Goal: Task Accomplishment & Management: Manage account settings

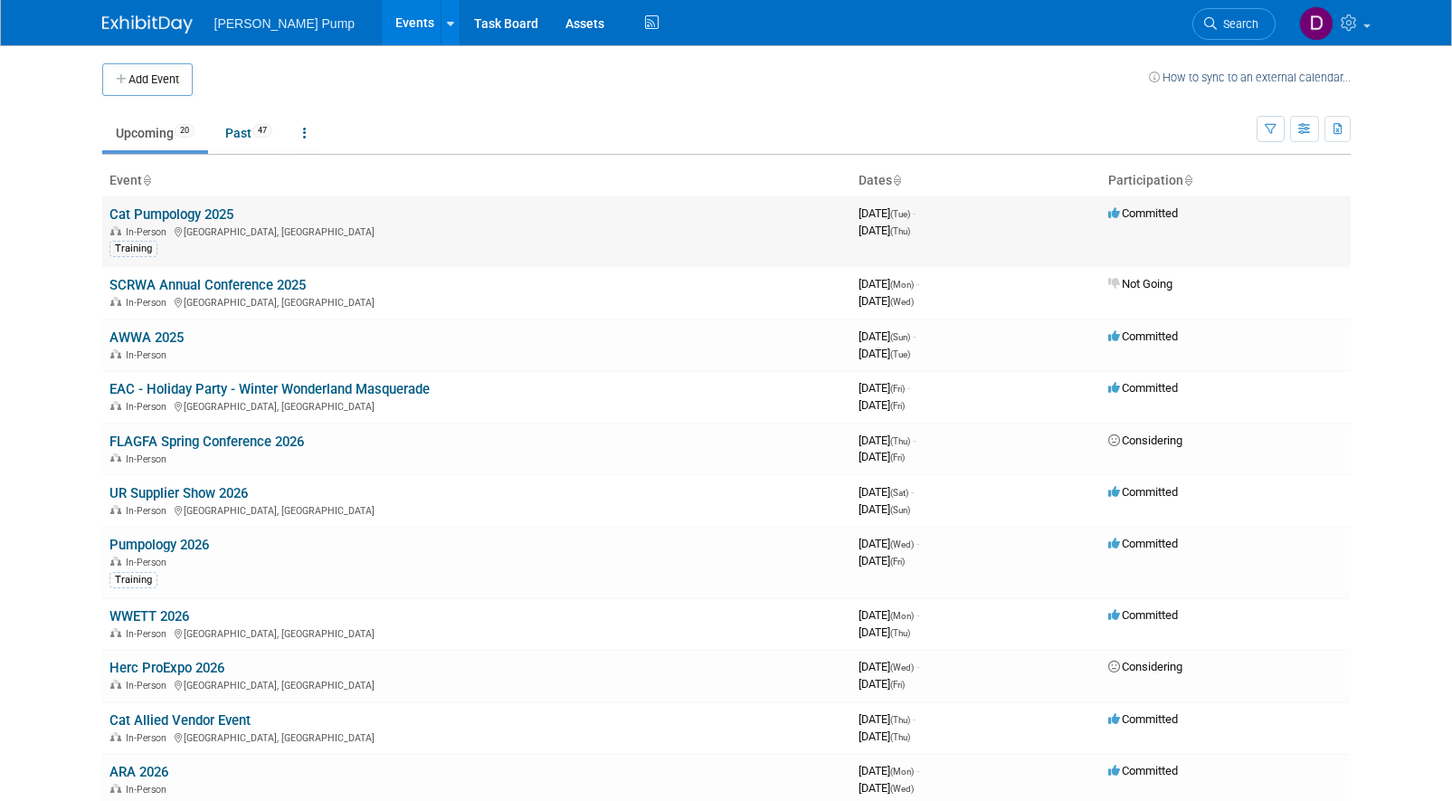
click at [195, 208] on link "Cat Pumpology 2025" at bounding box center [171, 214] width 124 height 16
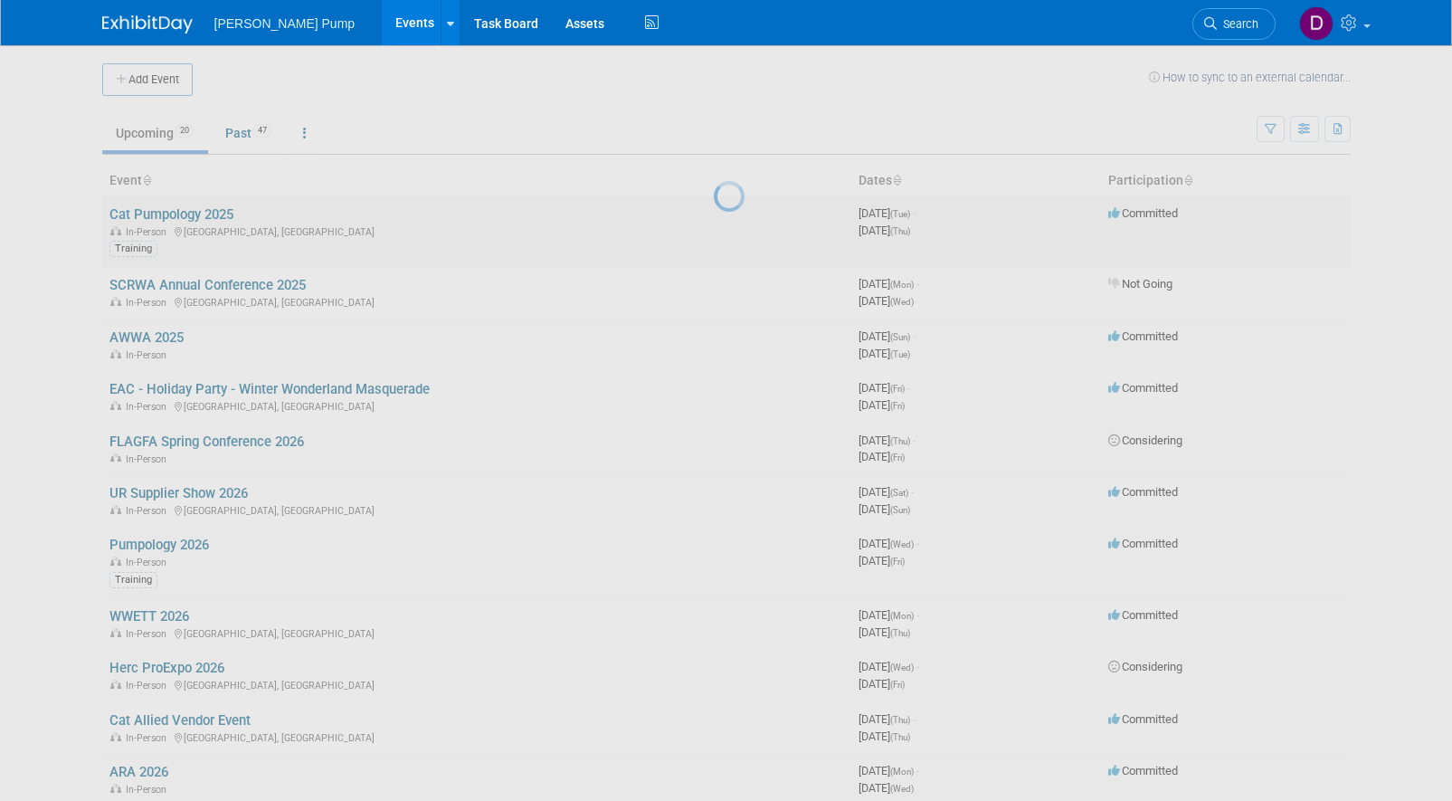
click at [714, 208] on div at bounding box center [726, 400] width 25 height 801
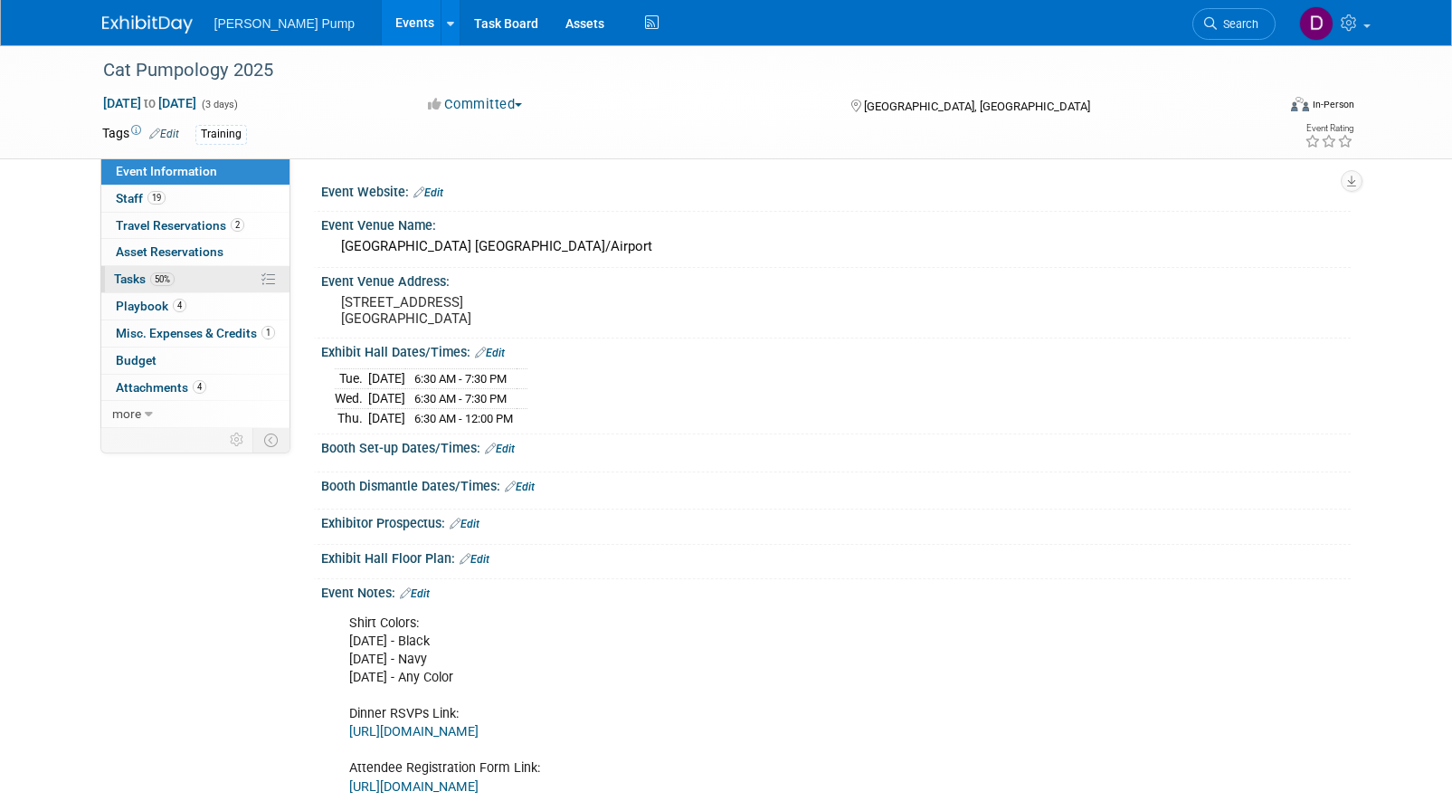
click at [136, 274] on span "Tasks 50%" at bounding box center [144, 278] width 61 height 14
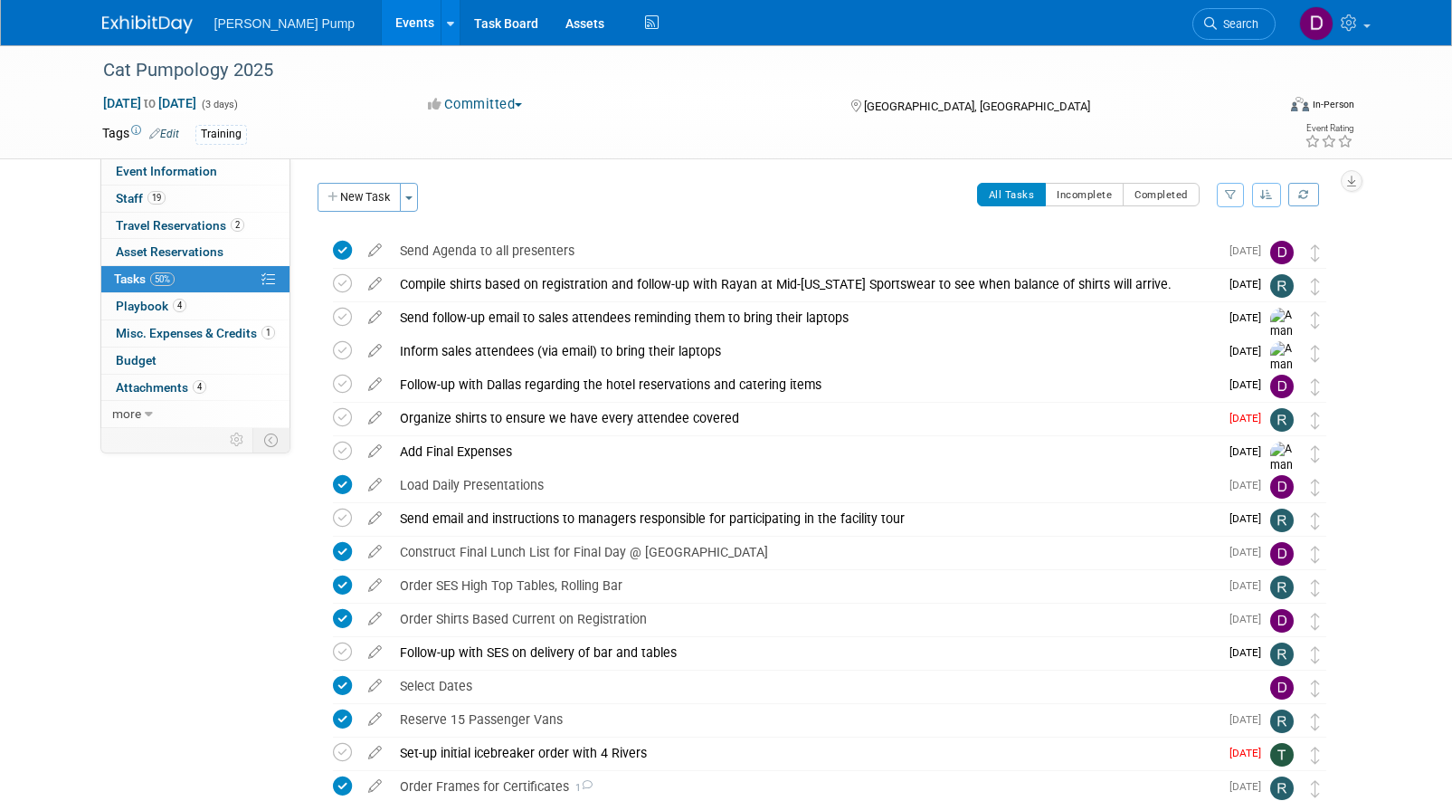
click at [1224, 193] on button "button" at bounding box center [1231, 195] width 28 height 24
click at [1218, 253] on select "-- Select Assignee -- All unassigned tasks Assigned to me [PERSON_NAME] [PERSON…" at bounding box center [1154, 252] width 149 height 25
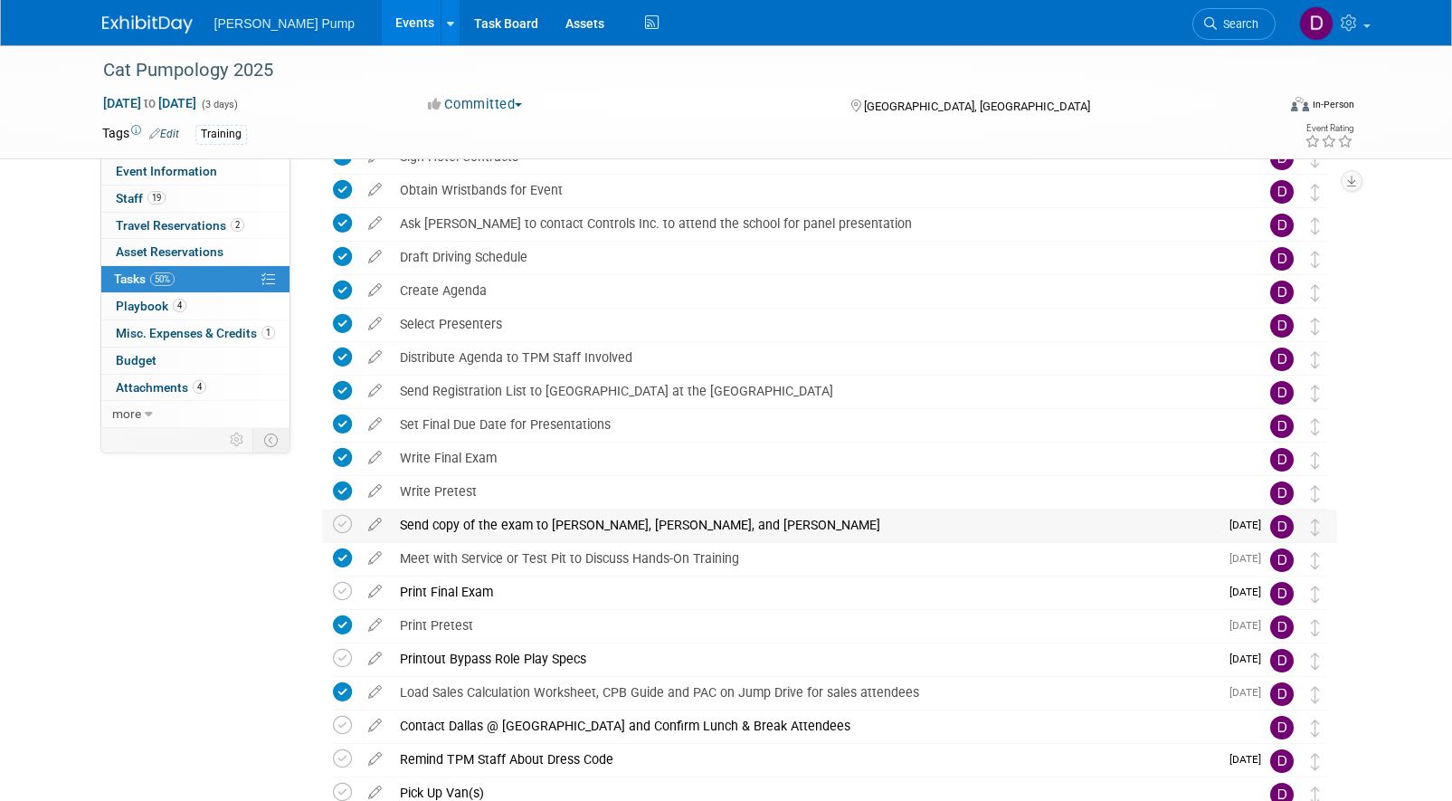
scroll to position [452, 0]
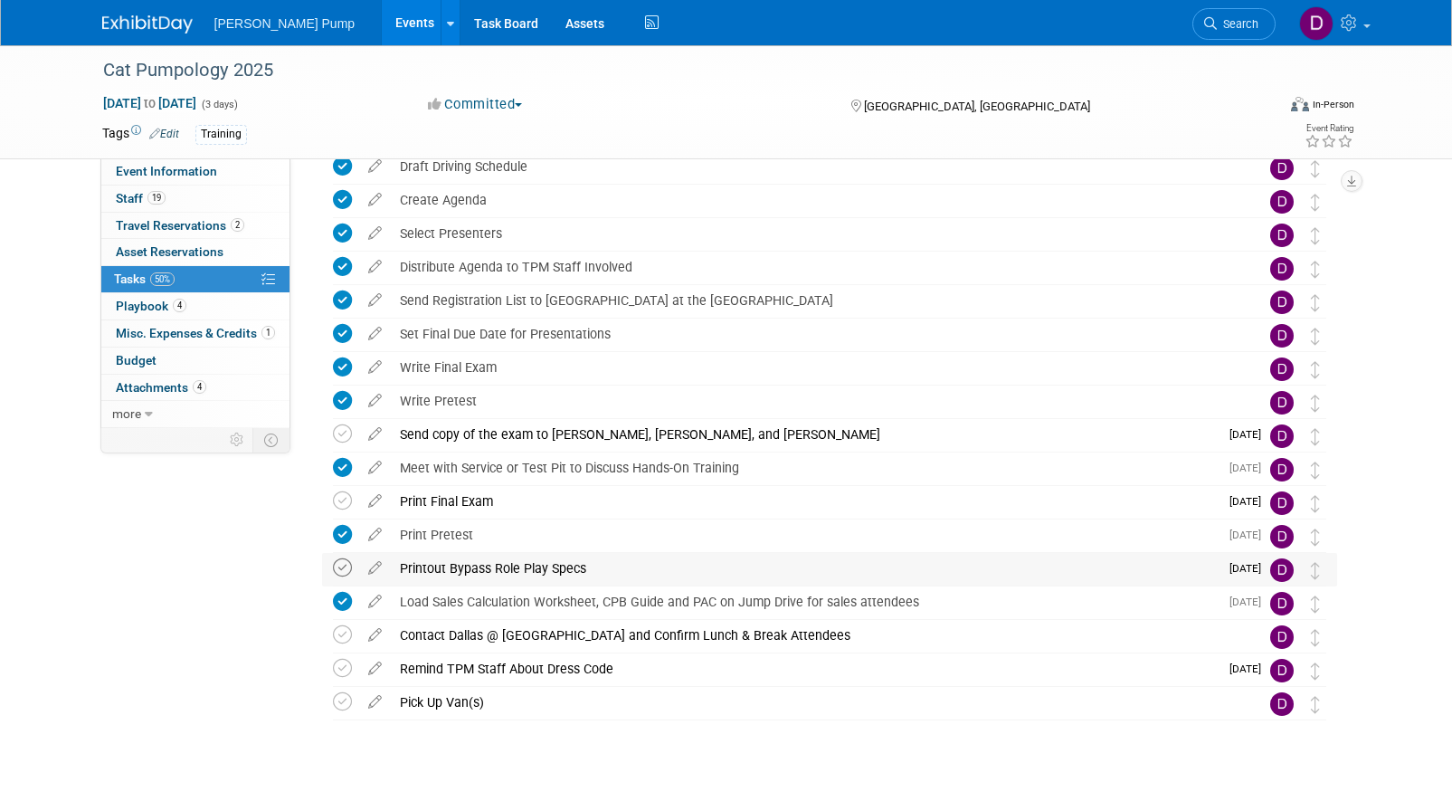
click at [340, 568] on icon at bounding box center [342, 567] width 19 height 19
click at [342, 666] on icon at bounding box center [342, 668] width 19 height 19
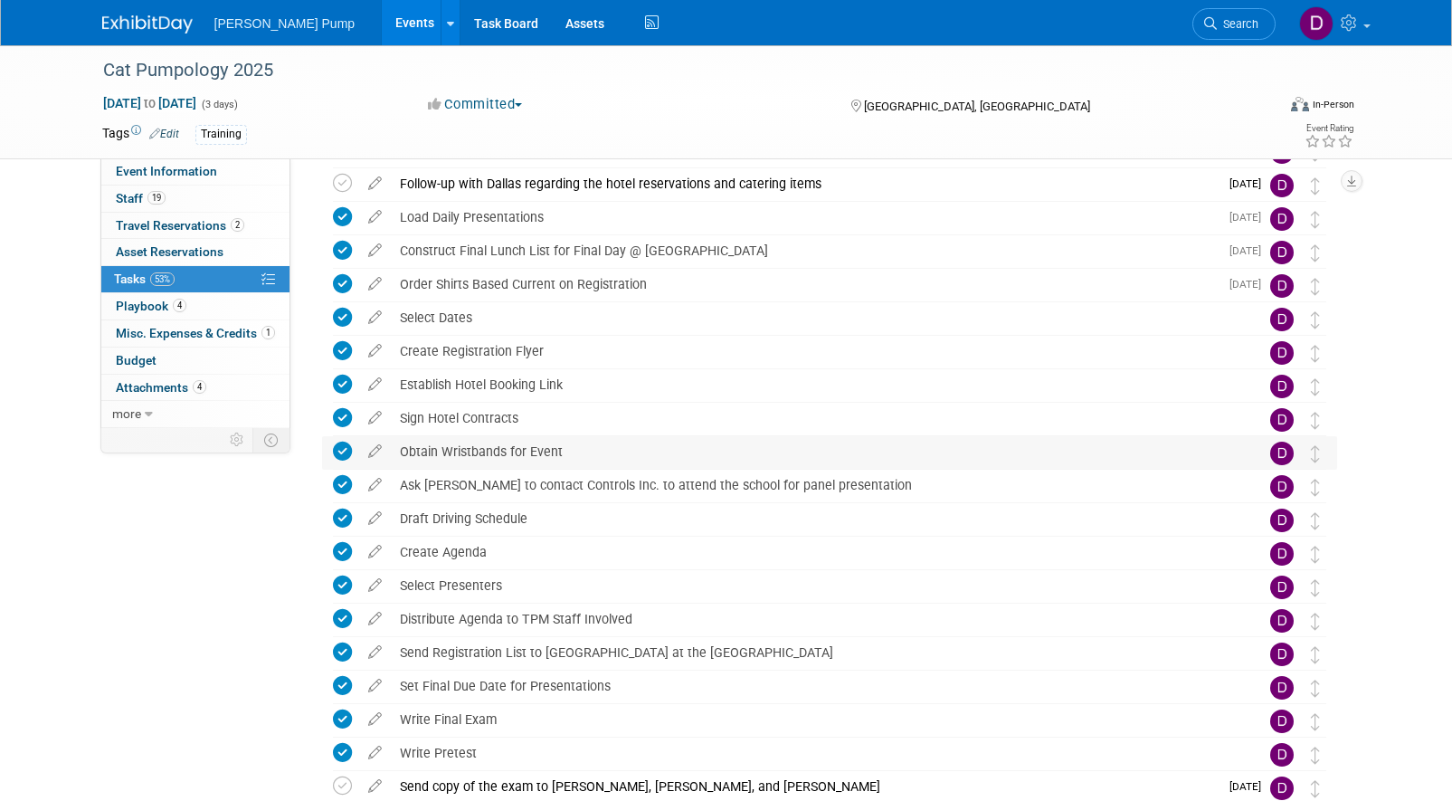
scroll to position [0, 0]
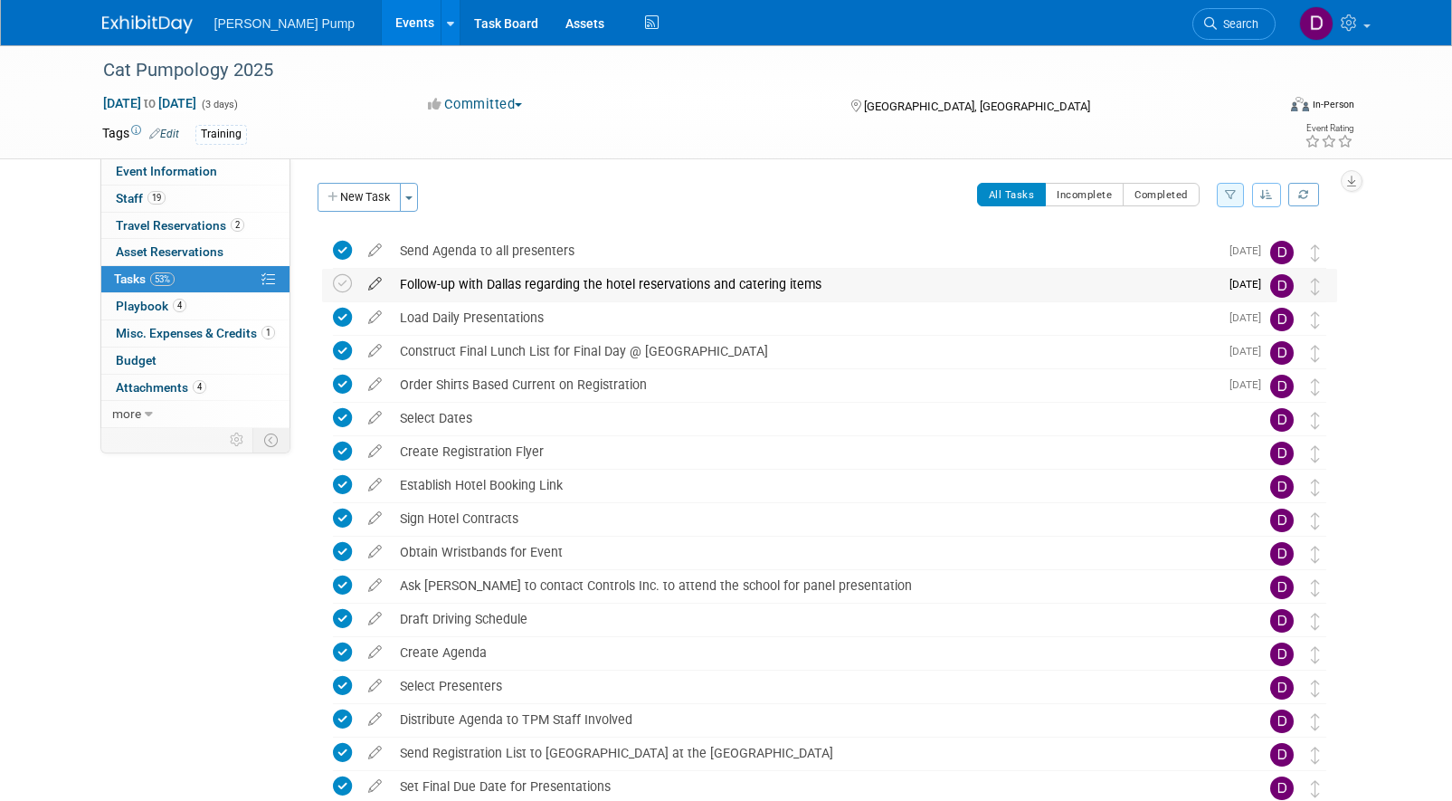
click at [375, 288] on icon at bounding box center [375, 280] width 32 height 23
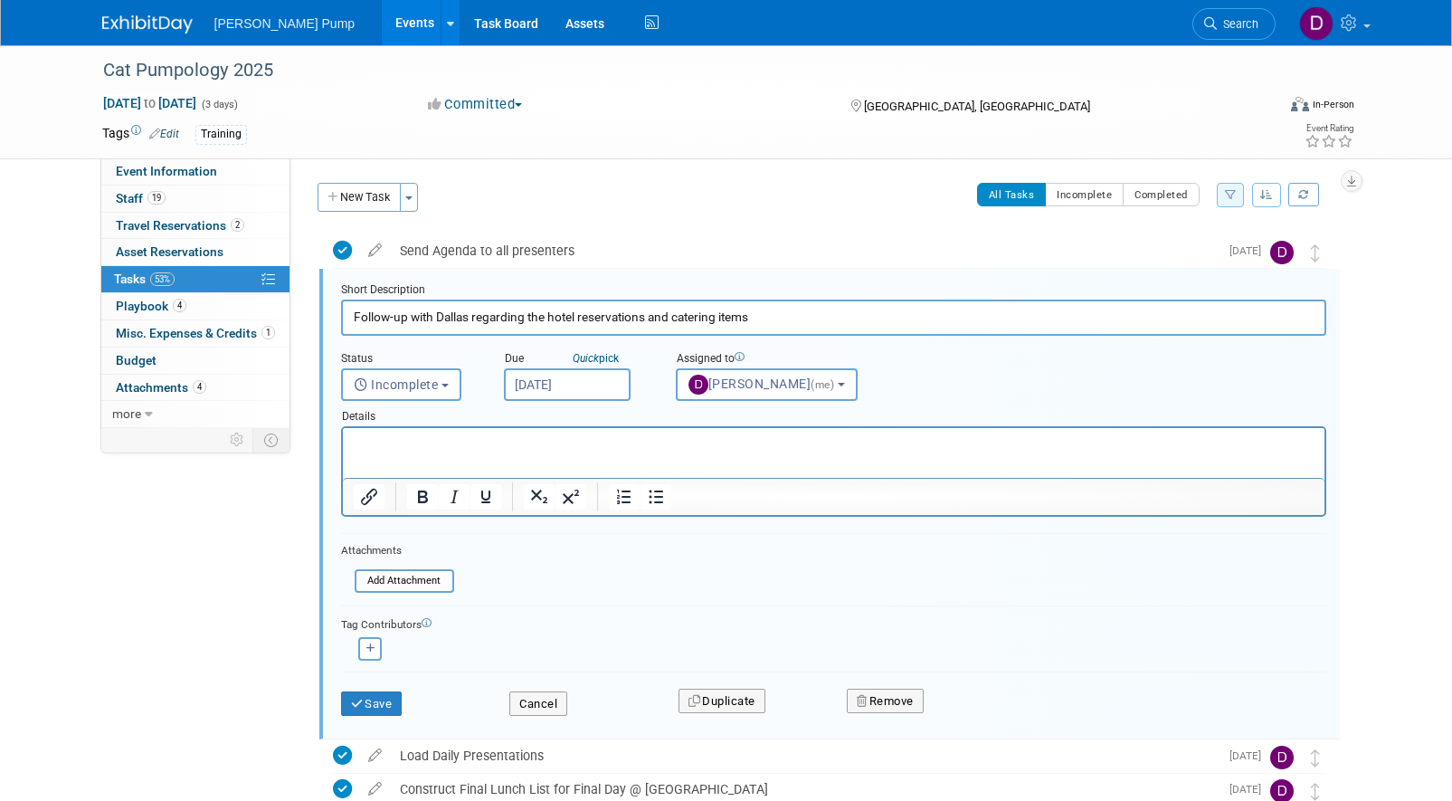
scroll to position [4, 0]
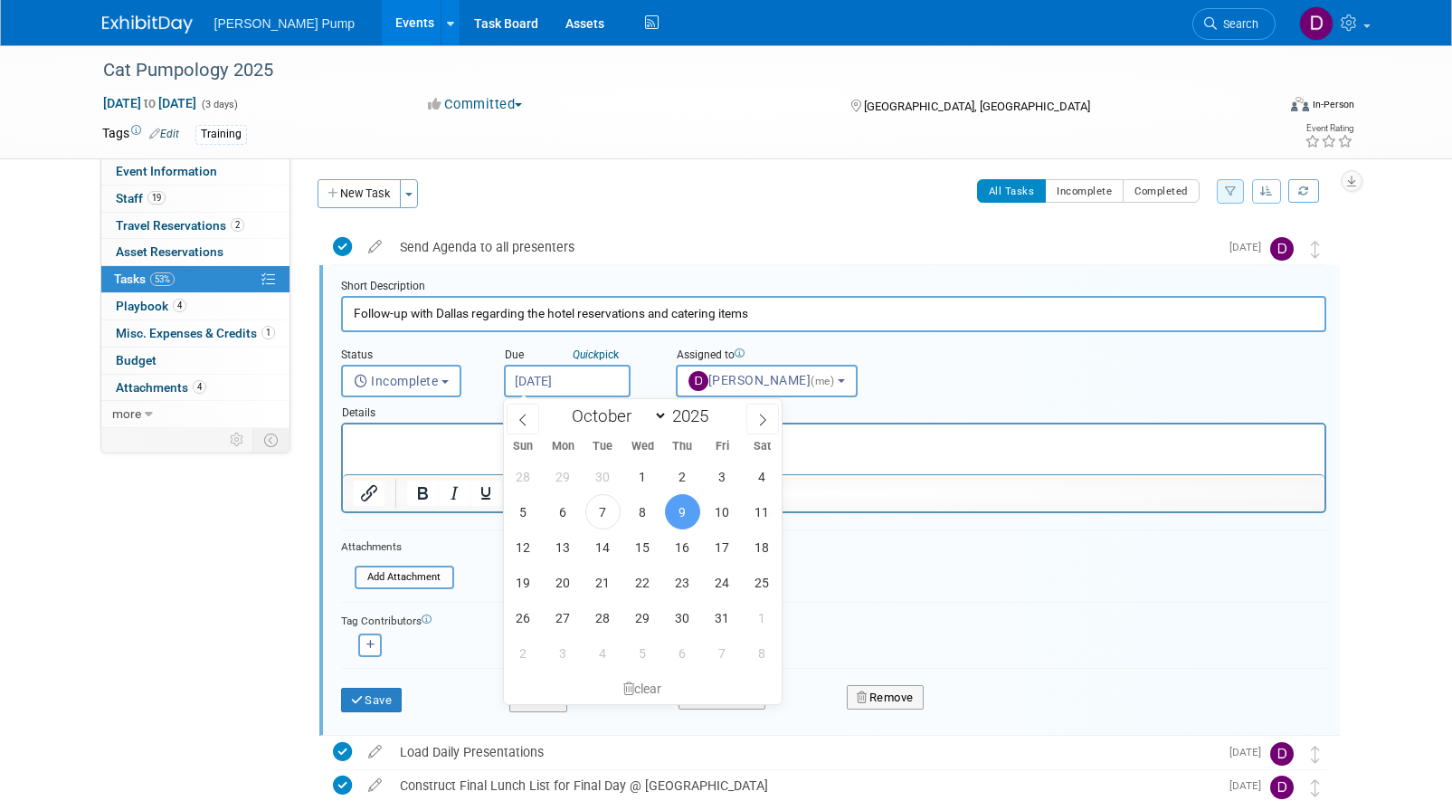
click at [567, 375] on input "[DATE]" at bounding box center [567, 381] width 127 height 33
click at [720, 514] on span "10" at bounding box center [722, 511] width 35 height 35
type input "[DATE]"
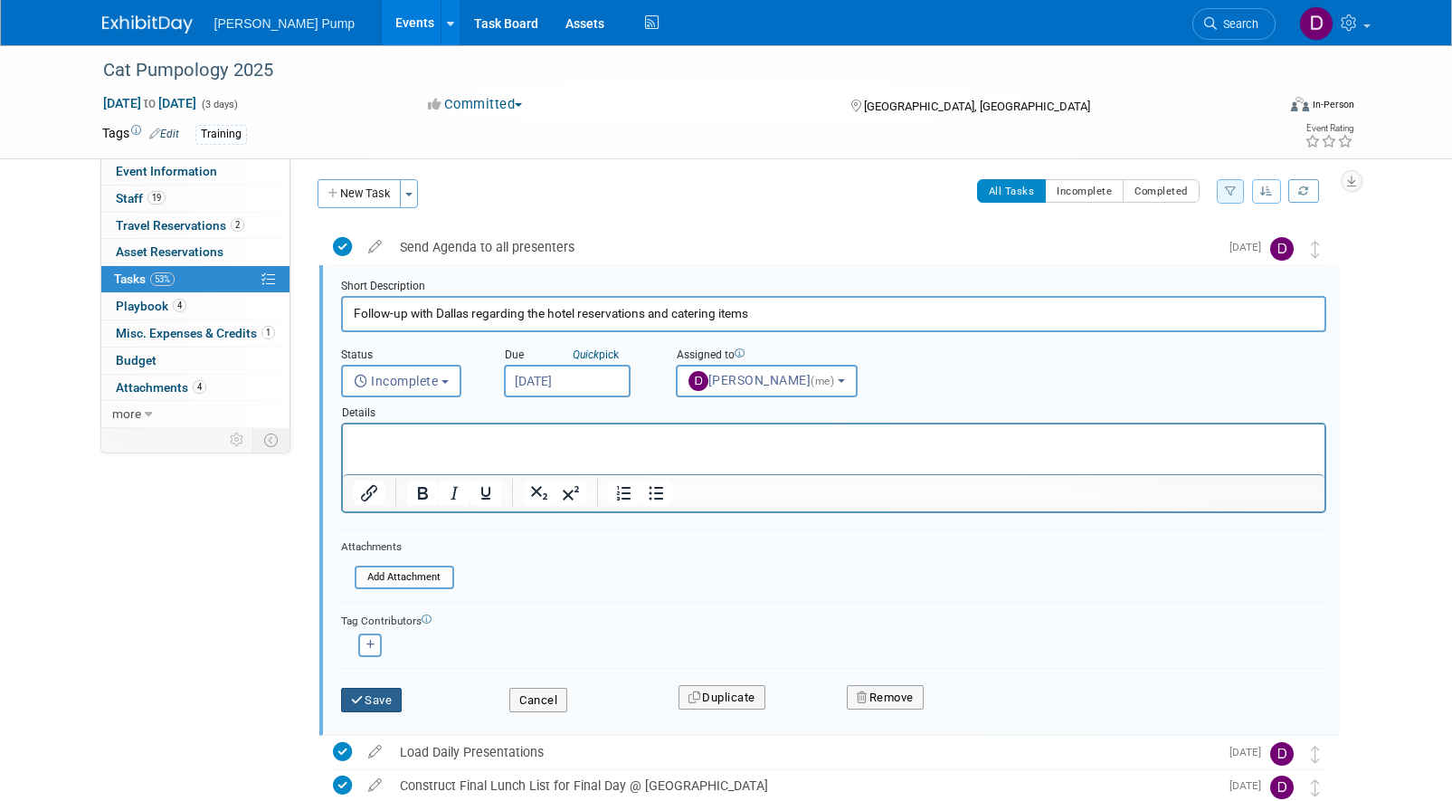
click at [385, 706] on button "Save" at bounding box center [372, 700] width 62 height 25
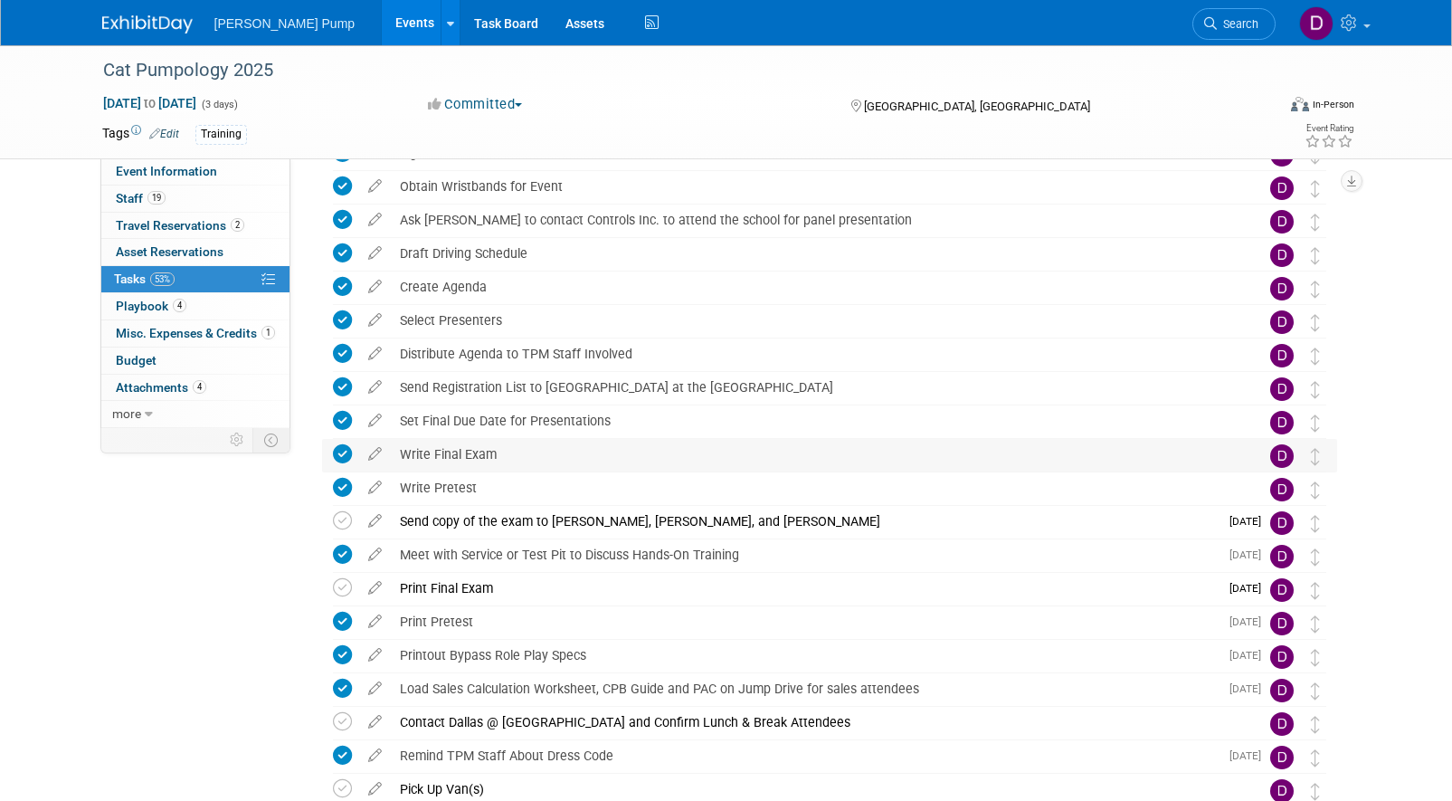
scroll to position [456, 0]
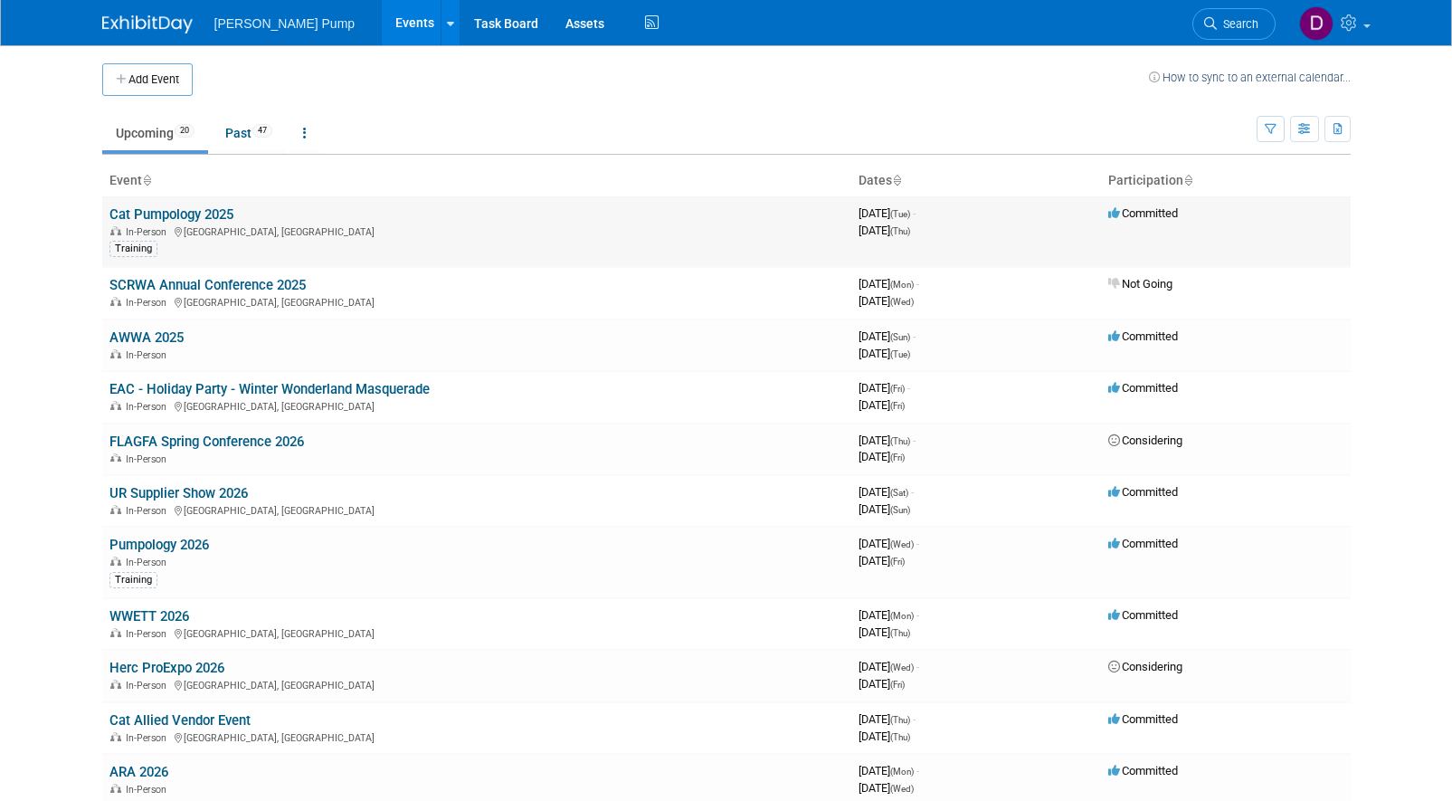
click at [229, 207] on link "Cat Pumpology 2025" at bounding box center [171, 214] width 124 height 16
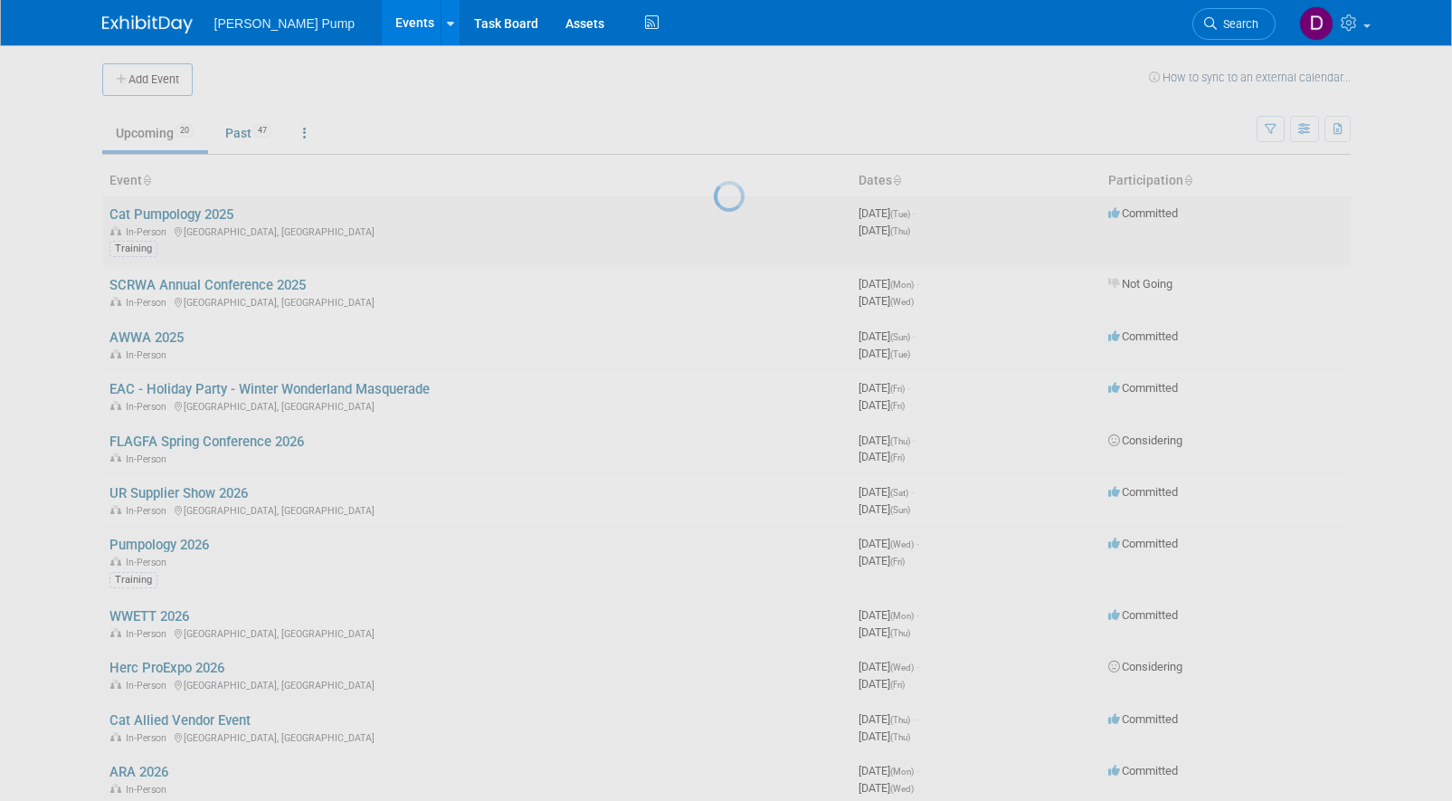
click at [714, 207] on div at bounding box center [726, 400] width 25 height 801
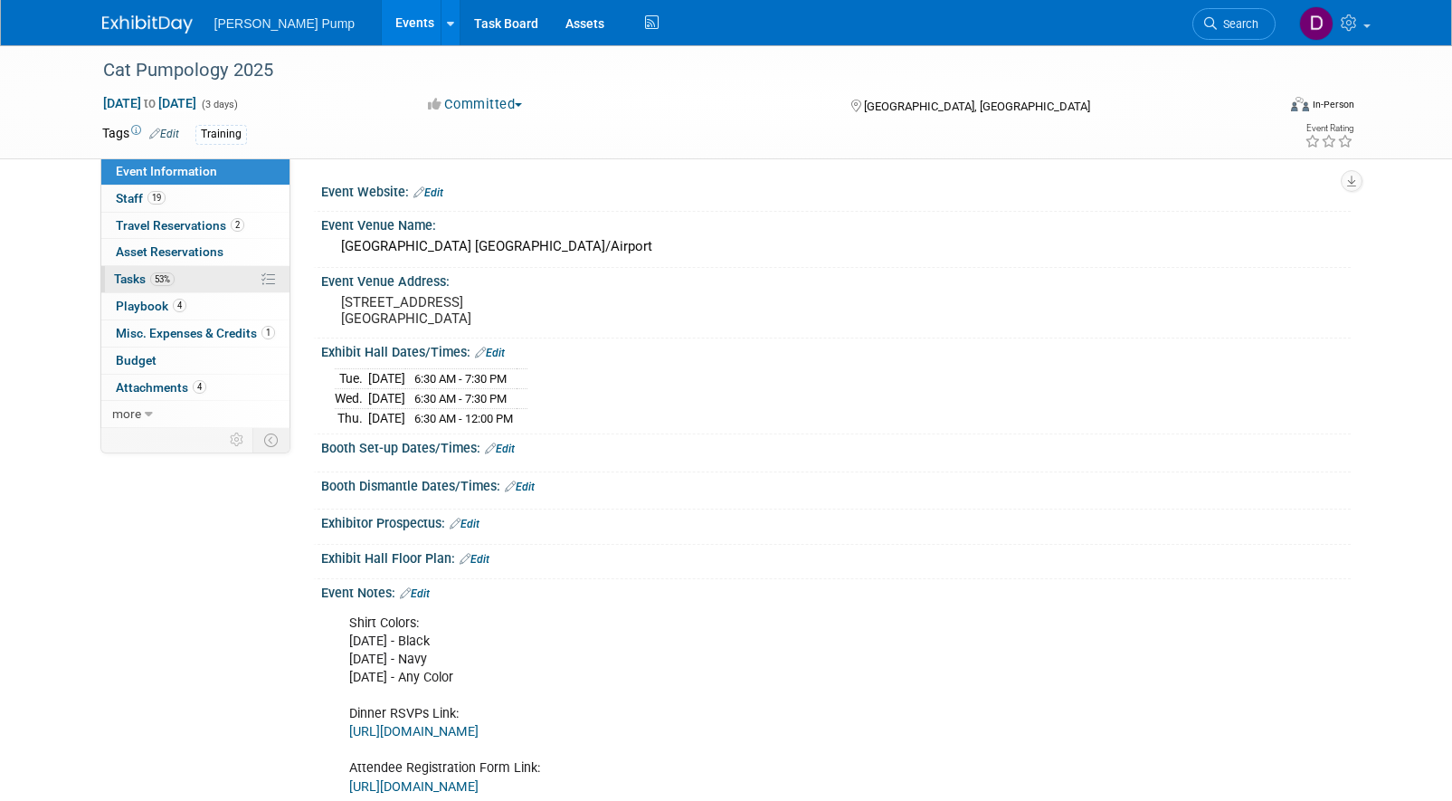
click at [128, 273] on span "Tasks 53%" at bounding box center [144, 278] width 61 height 14
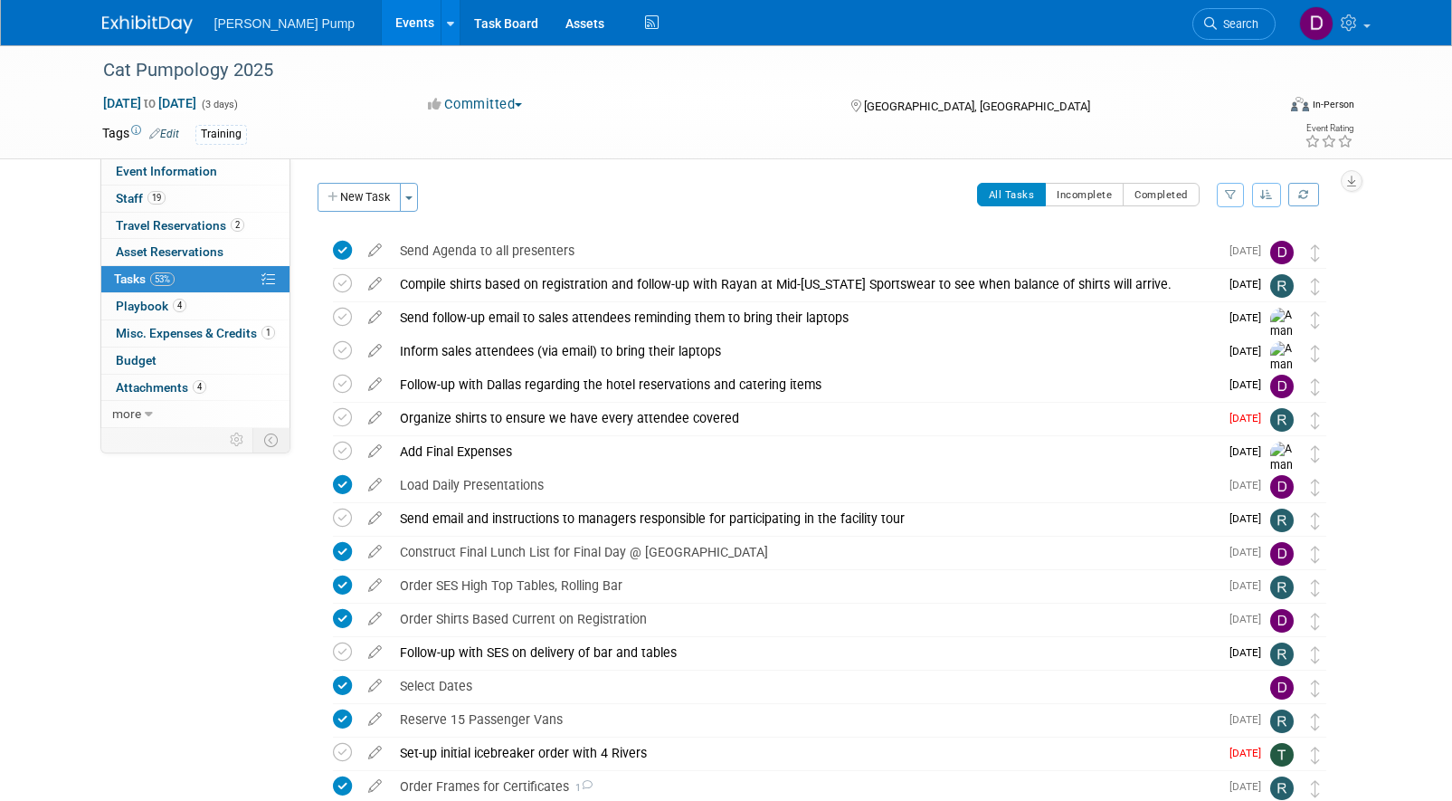
click at [1231, 193] on icon "button" at bounding box center [1231, 194] width 12 height 11
click at [1216, 251] on select "-- Select Assignee -- All unassigned tasks Assigned to me [PERSON_NAME] [PERSON…" at bounding box center [1154, 252] width 149 height 25
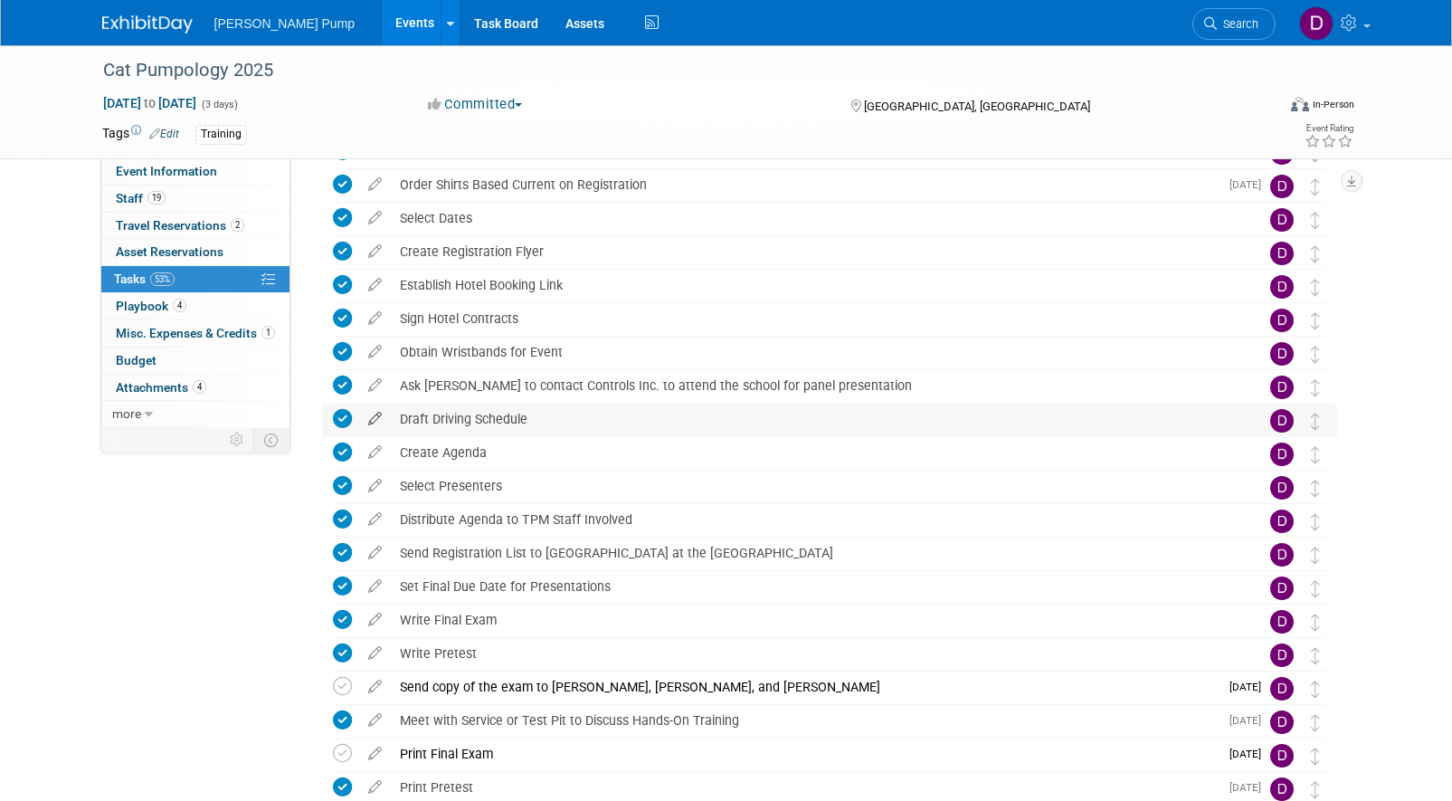
scroll to position [271, 0]
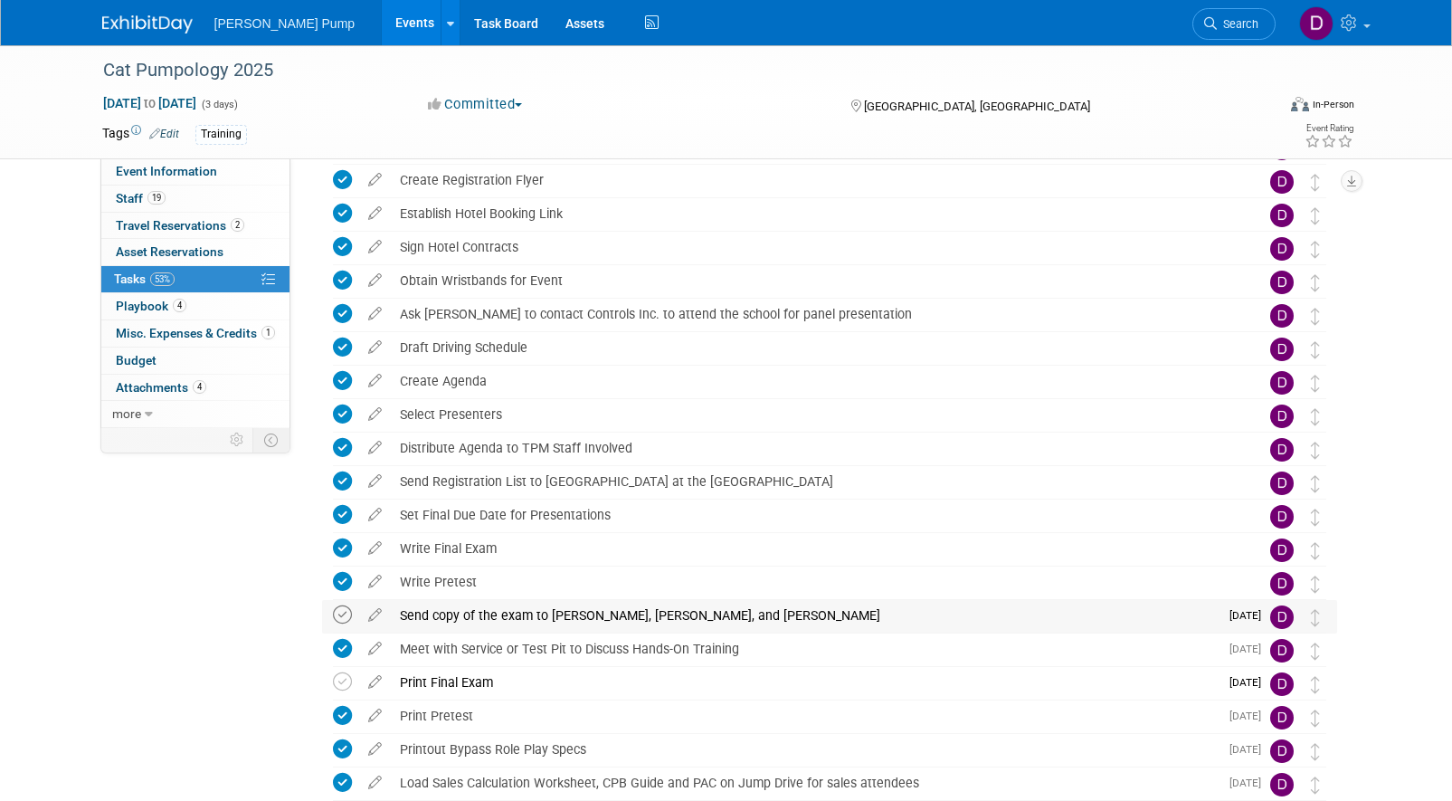
click at [343, 614] on icon at bounding box center [342, 614] width 19 height 19
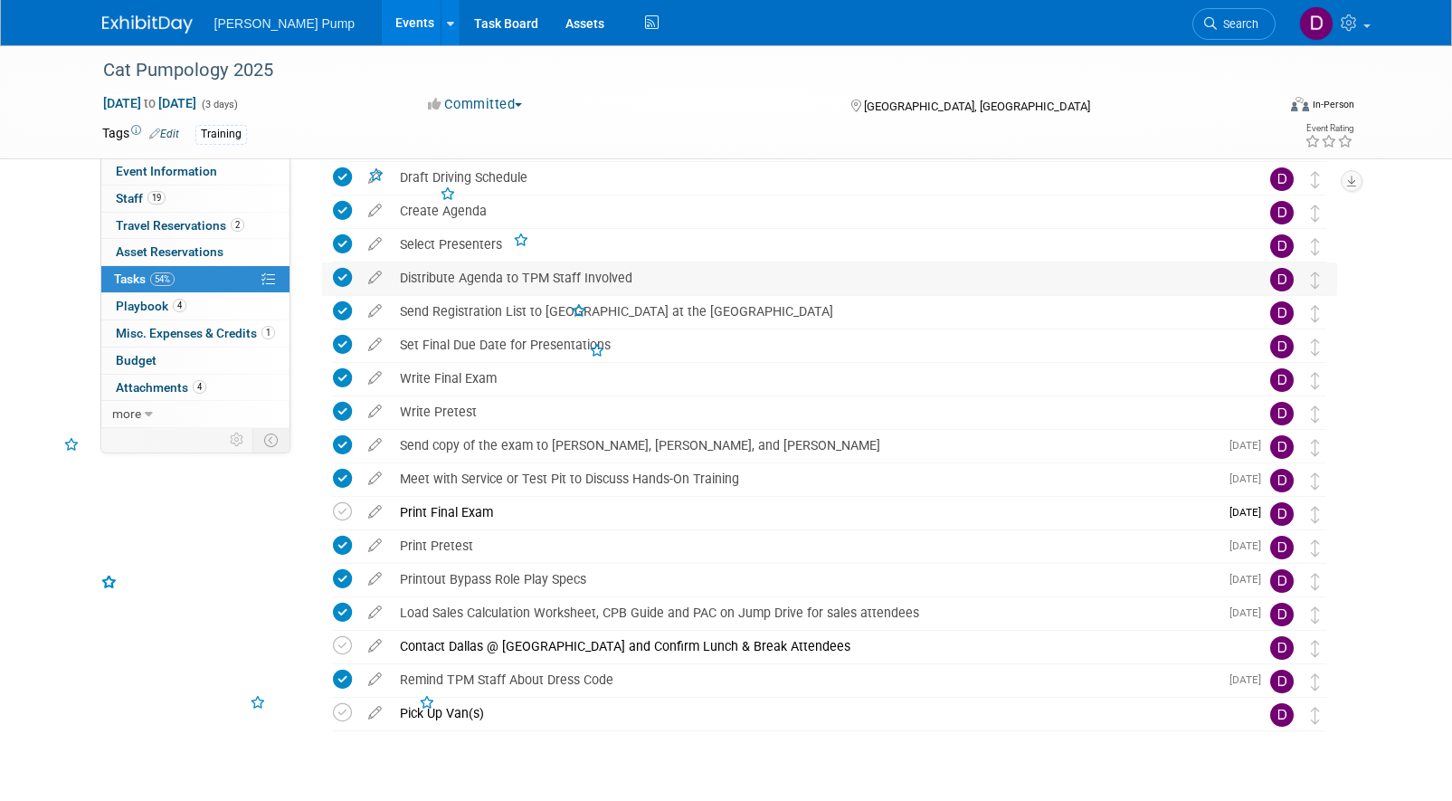
scroll to position [482, 0]
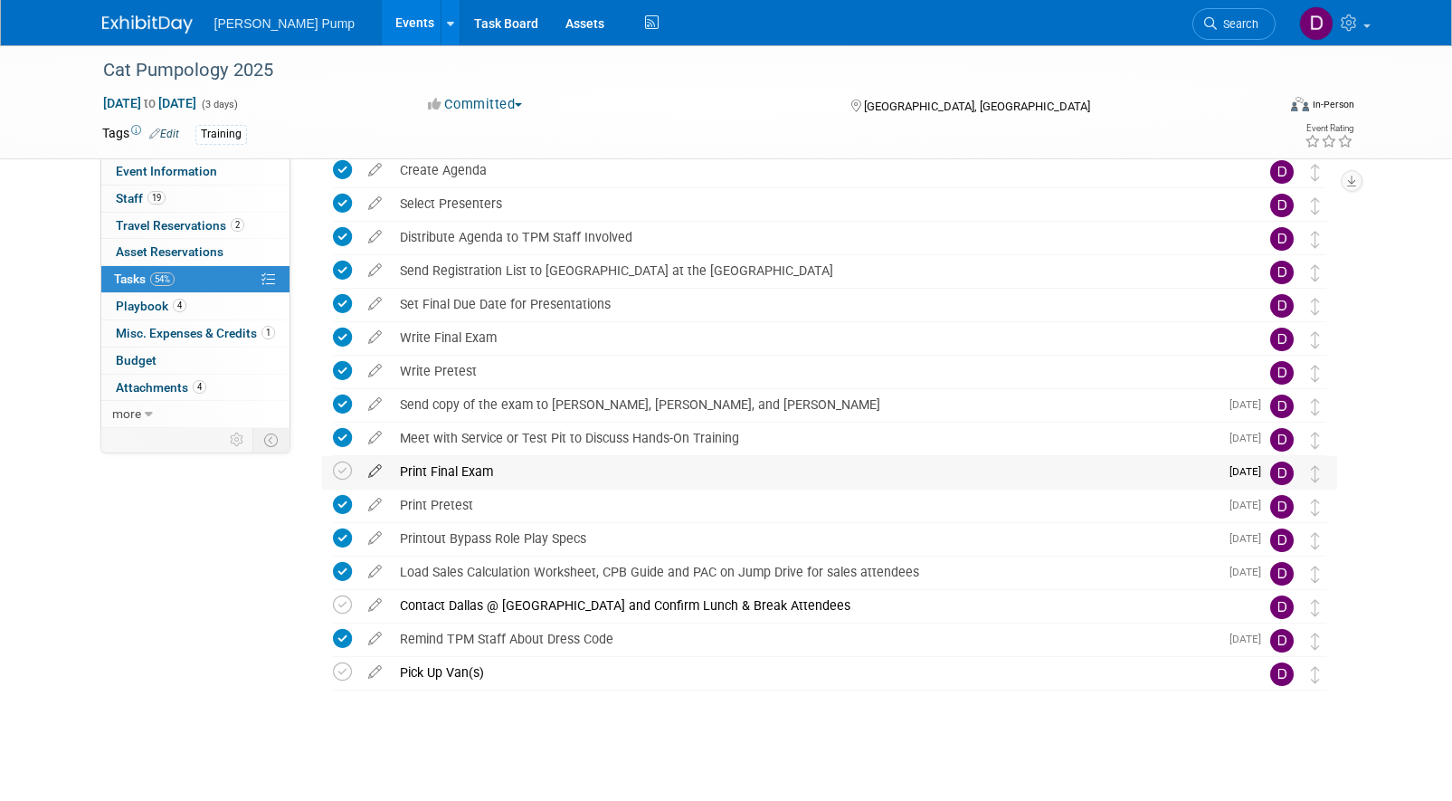
click at [375, 467] on icon at bounding box center [375, 467] width 32 height 23
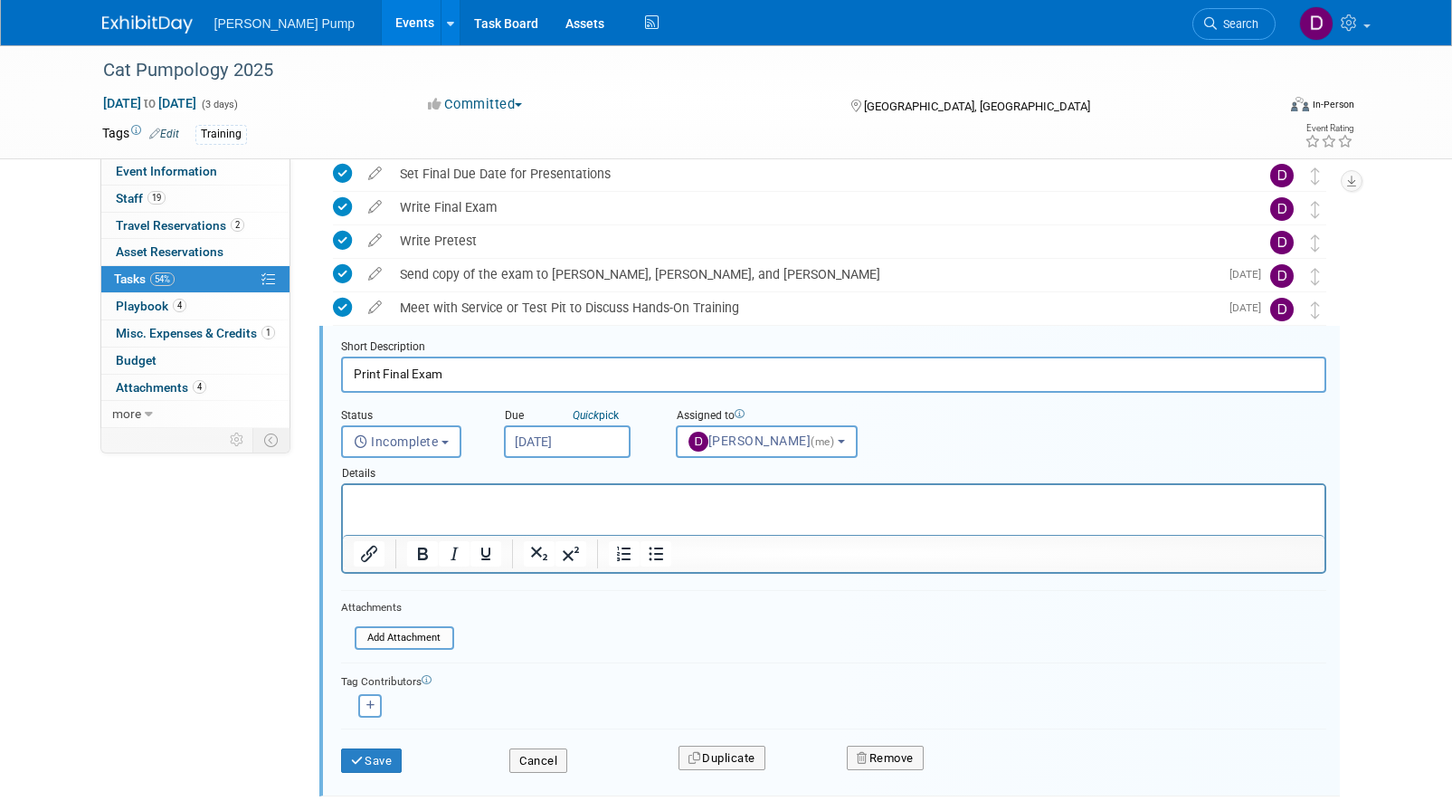
scroll to position [673, 0]
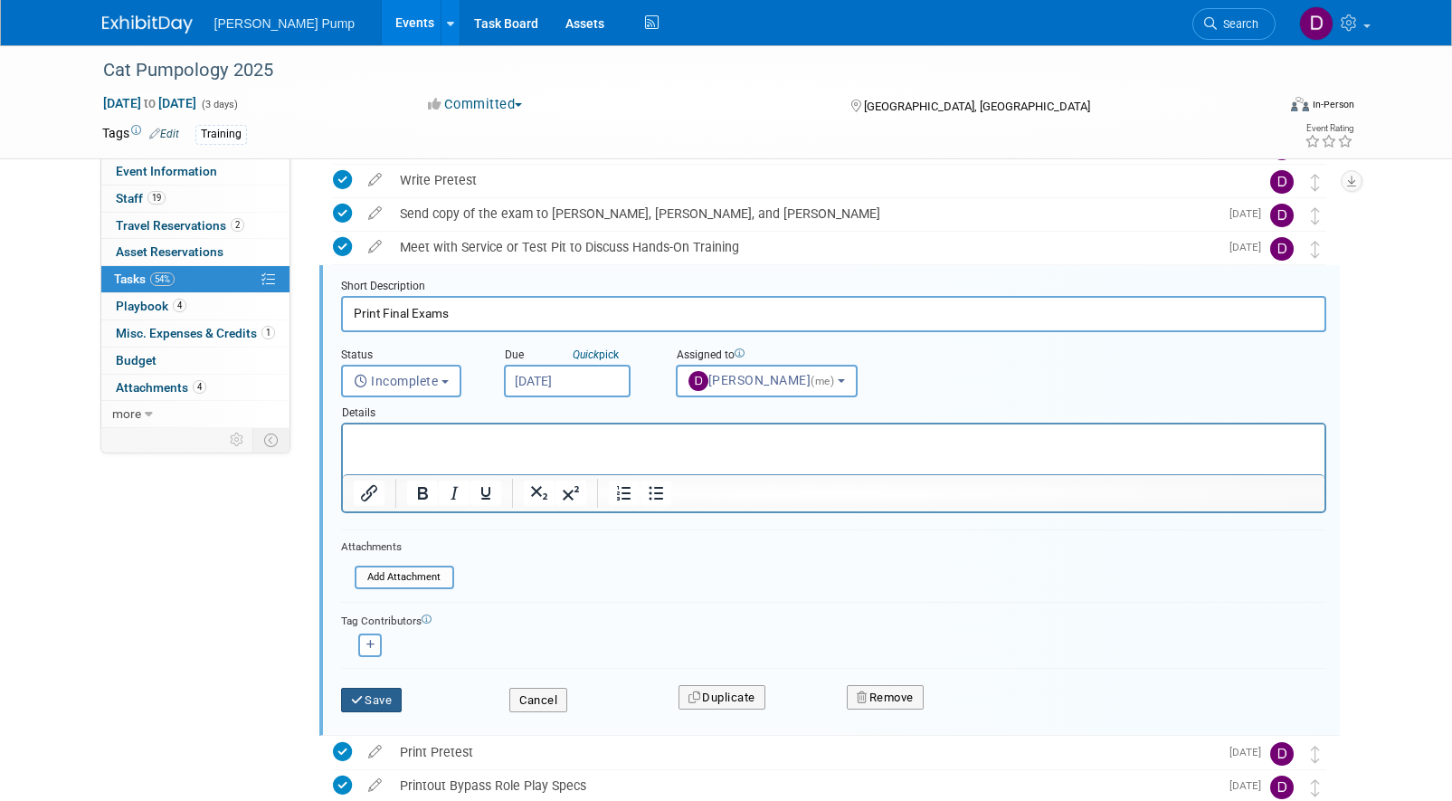
type input "Print Final Exams"
drag, startPoint x: 366, startPoint y: 697, endPoint x: 451, endPoint y: 660, distance: 91.6
click at [443, 671] on div "Save Cancel Duplicate Remove" at bounding box center [833, 699] width 985 height 63
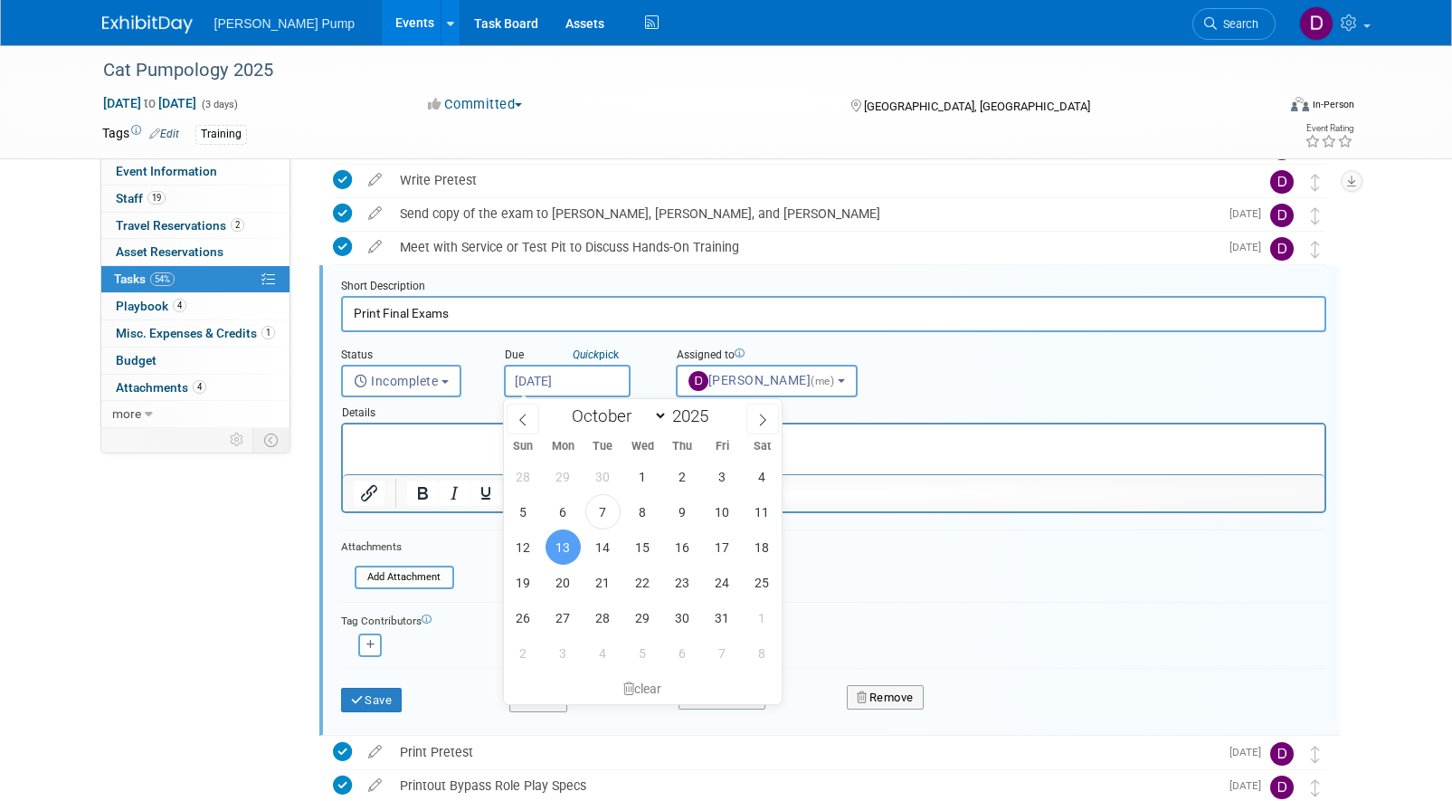
click at [569, 379] on input "Oct 13, 2025" at bounding box center [567, 381] width 127 height 33
click at [599, 547] on span "14" at bounding box center [602, 546] width 35 height 35
type input "Oct 14, 2025"
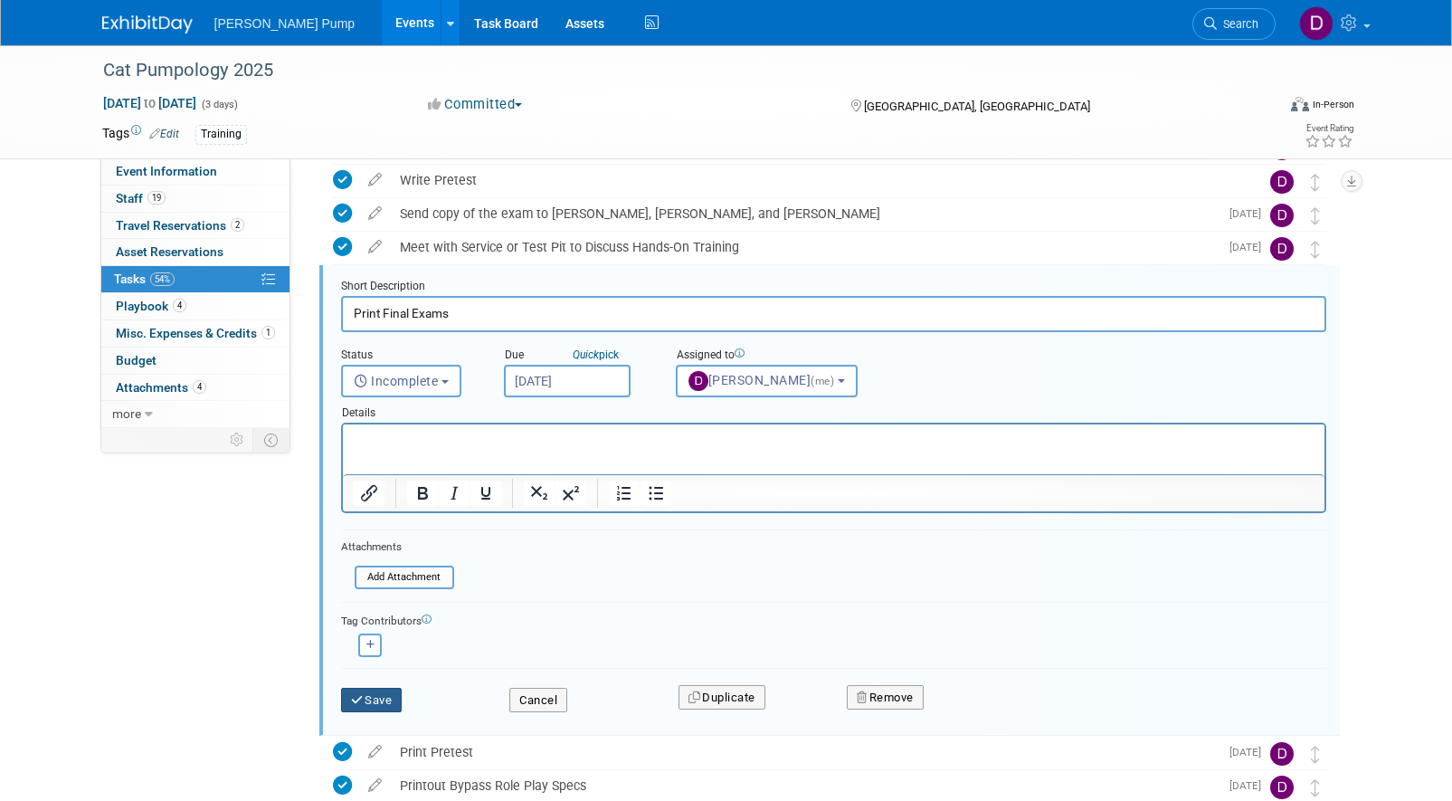
click at [375, 703] on button "Save" at bounding box center [372, 700] width 62 height 25
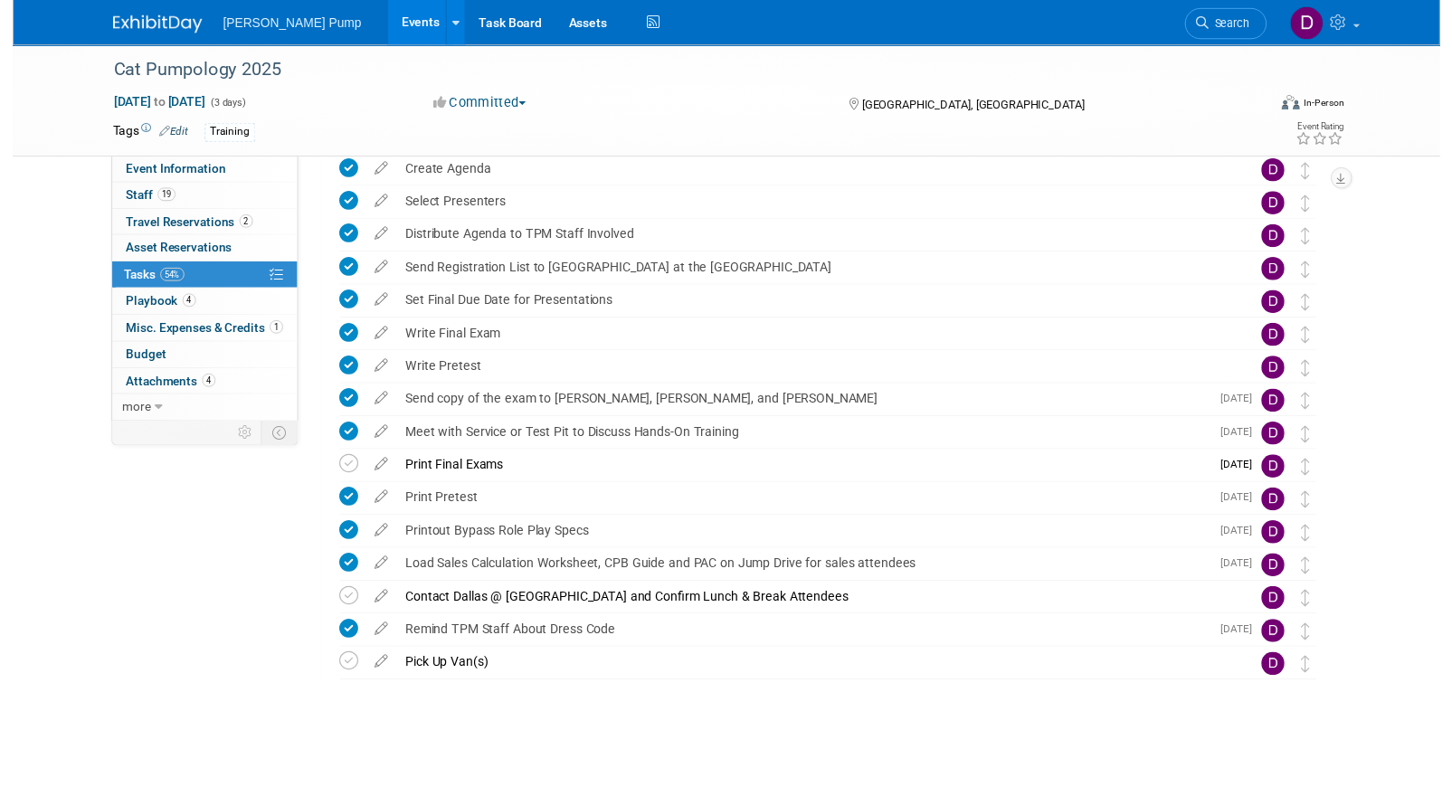
scroll to position [482, 0]
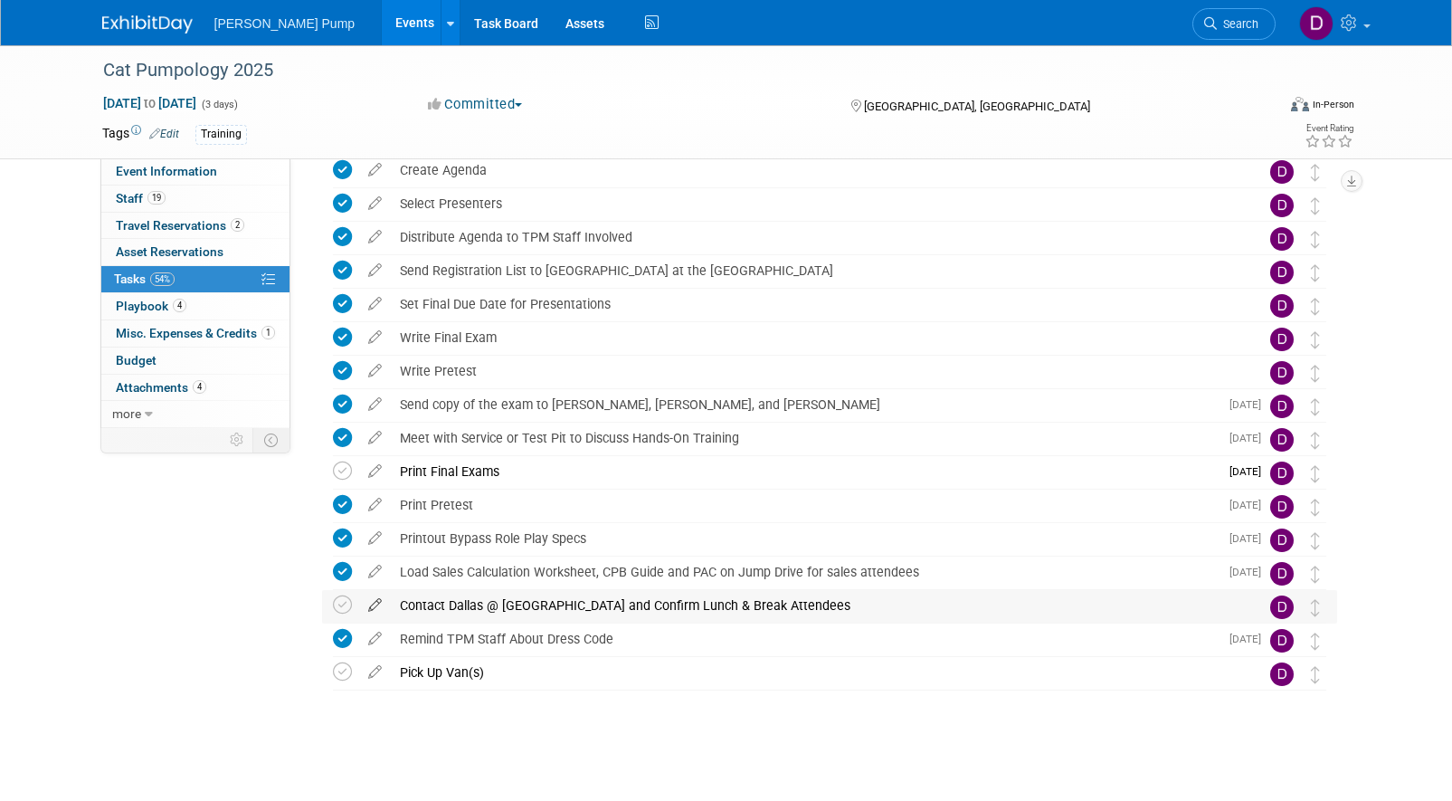
click at [375, 602] on icon at bounding box center [375, 601] width 32 height 23
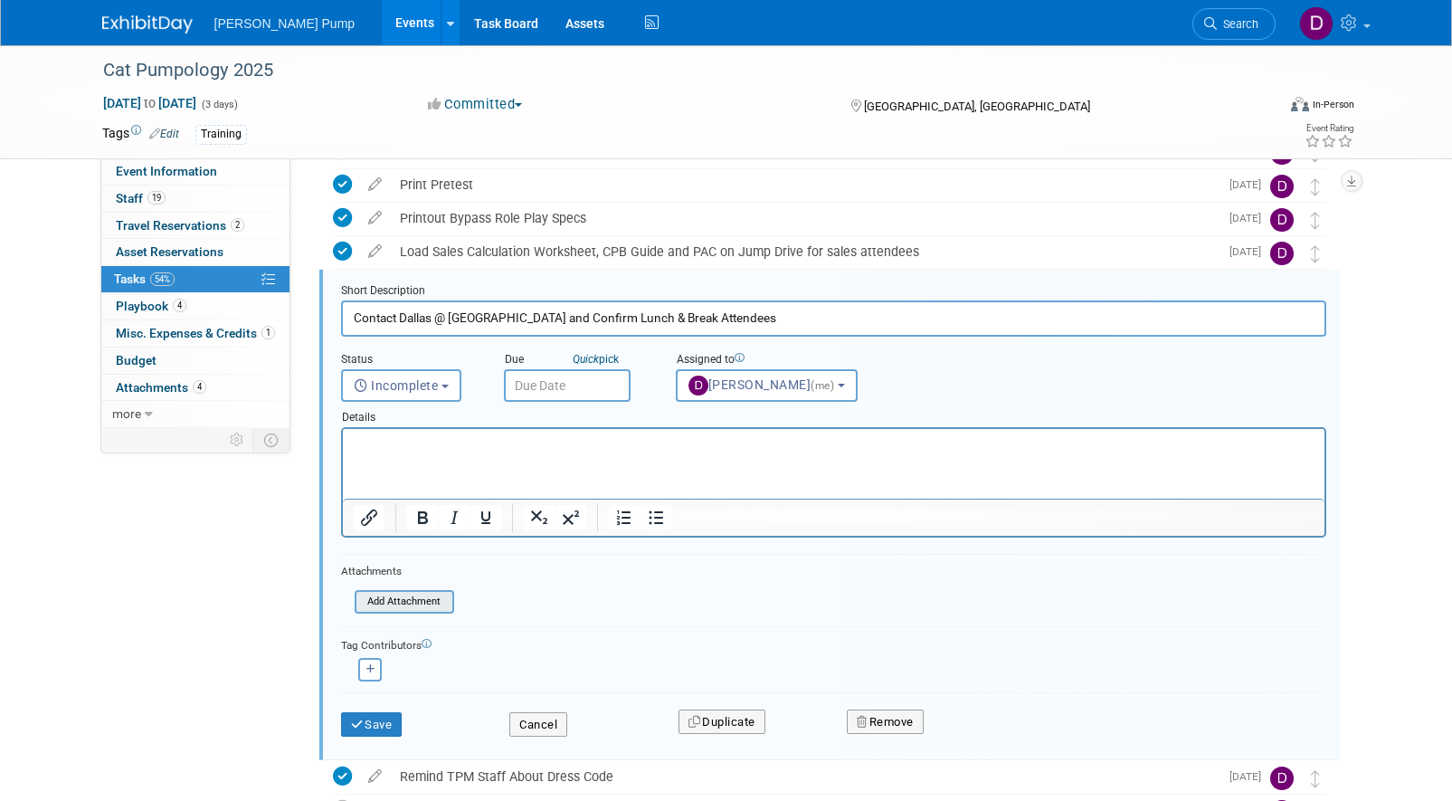
scroll to position [807, 0]
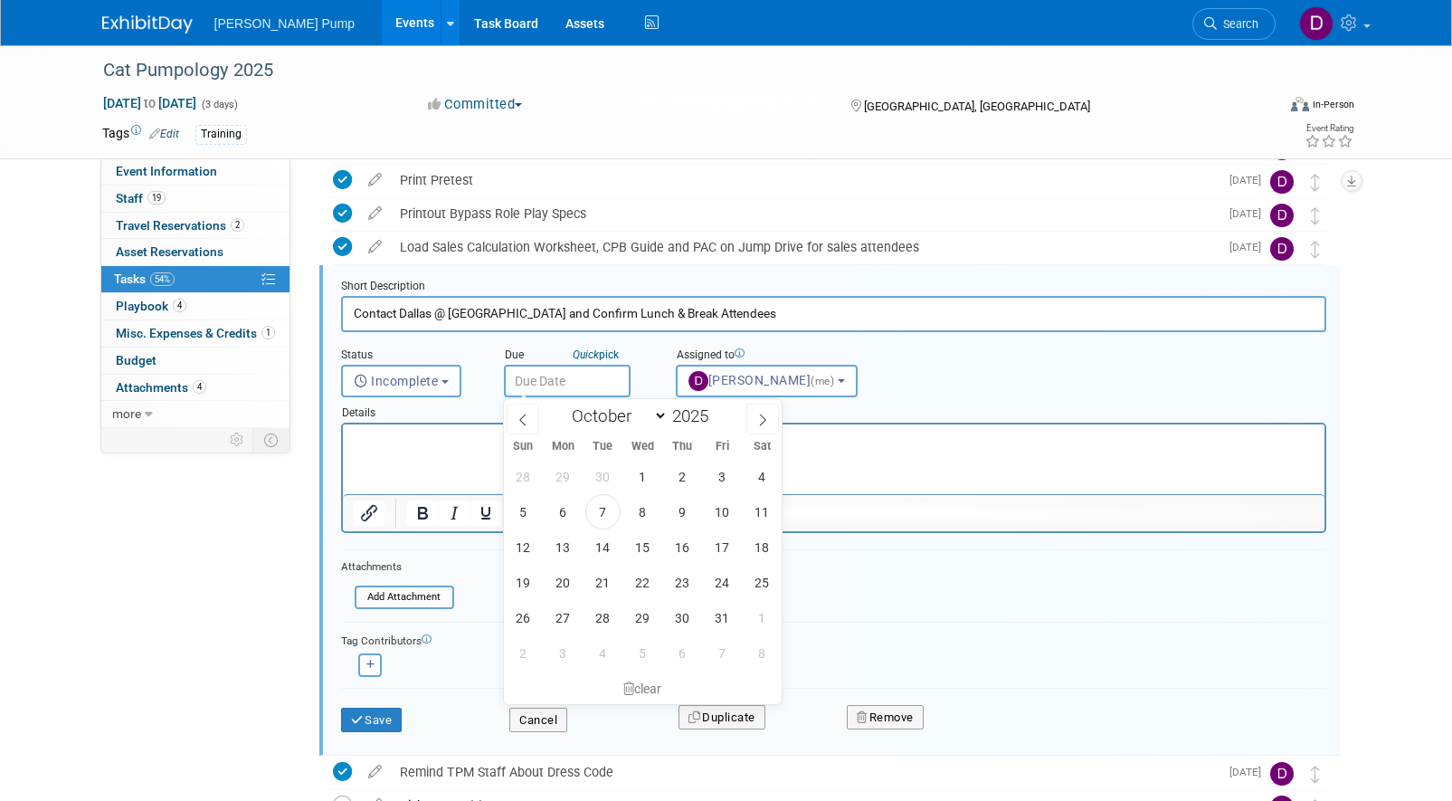
click at [605, 387] on input "text" at bounding box center [567, 381] width 127 height 33
click at [713, 505] on span "10" at bounding box center [722, 511] width 35 height 35
type input "[DATE]"
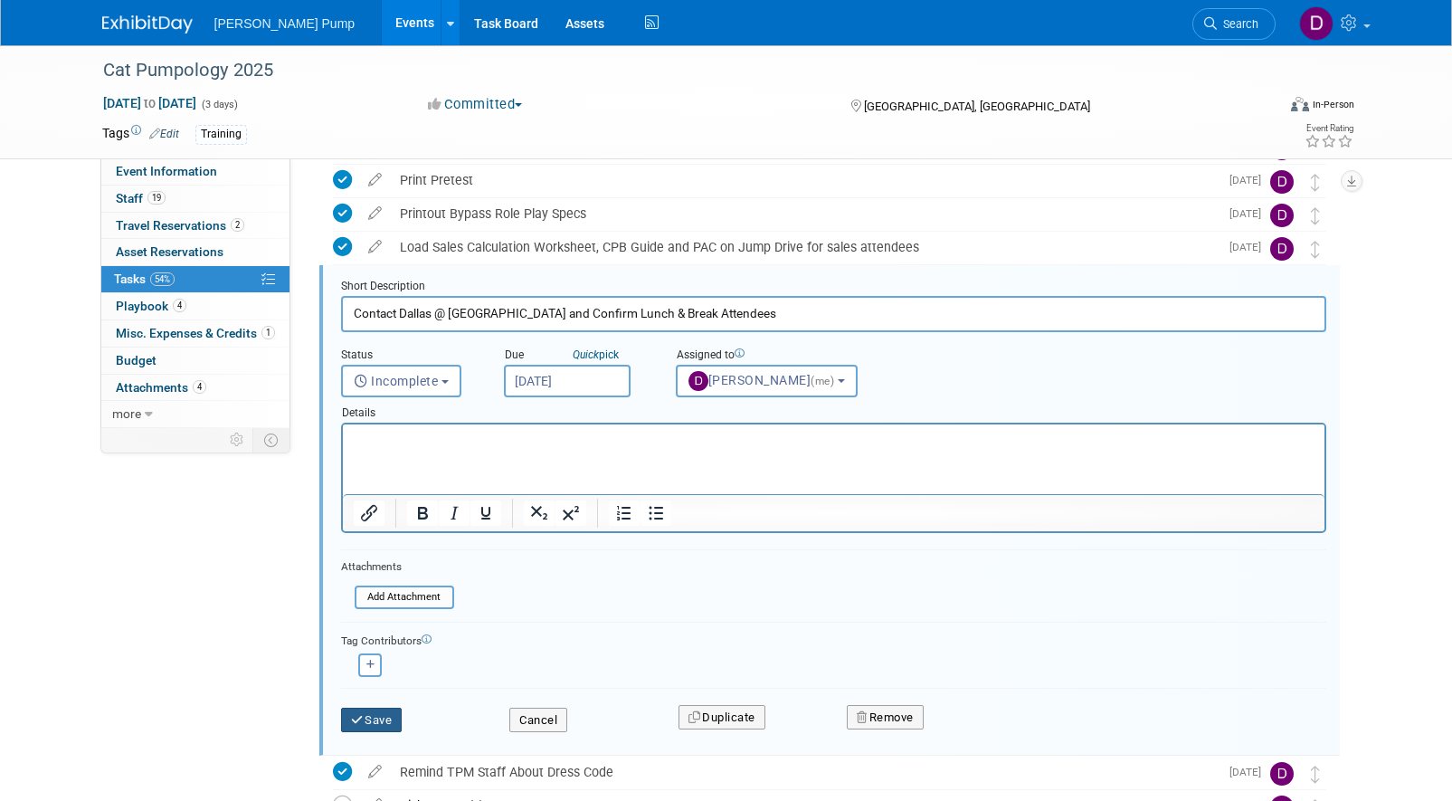
click at [380, 716] on button "Save" at bounding box center [372, 719] width 62 height 25
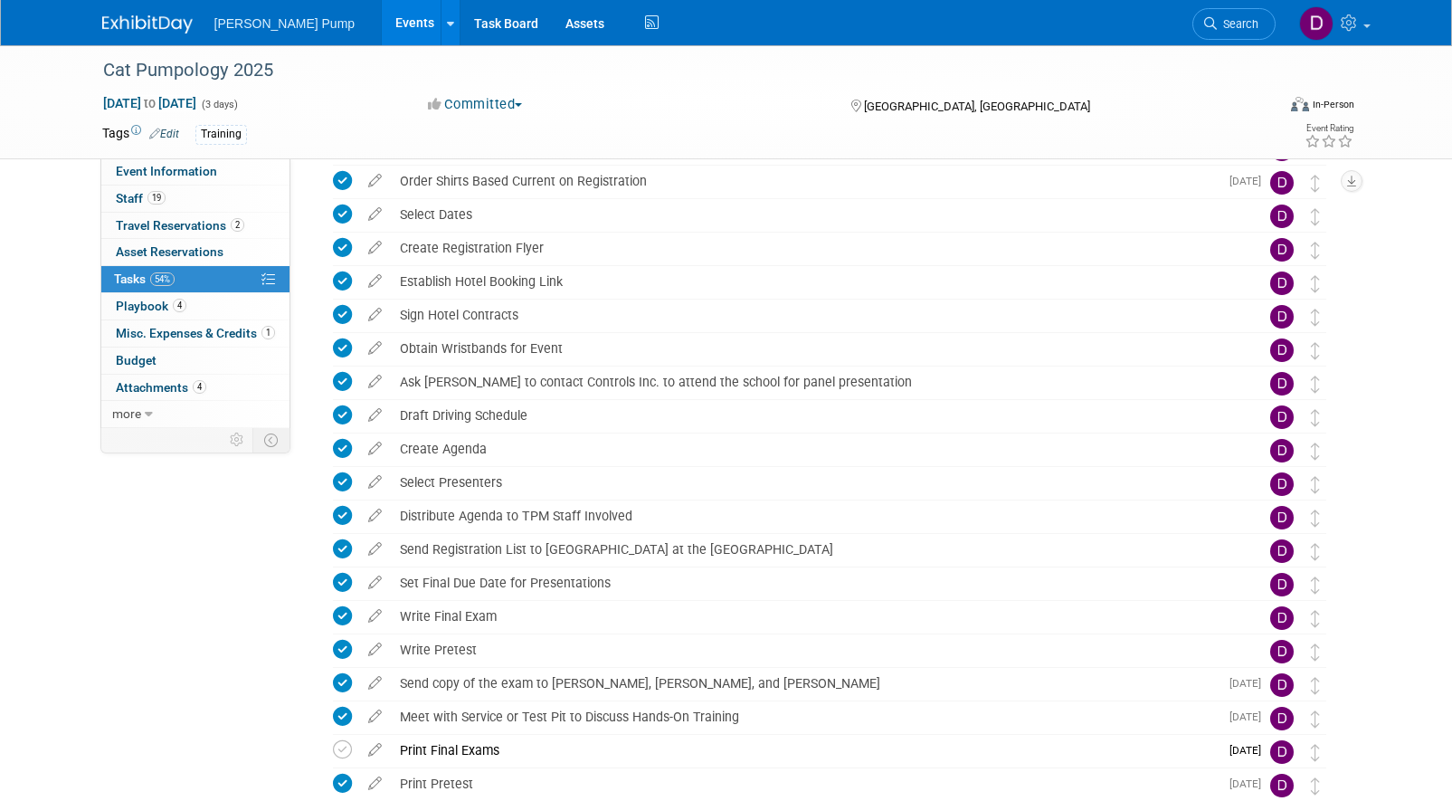
scroll to position [0, 0]
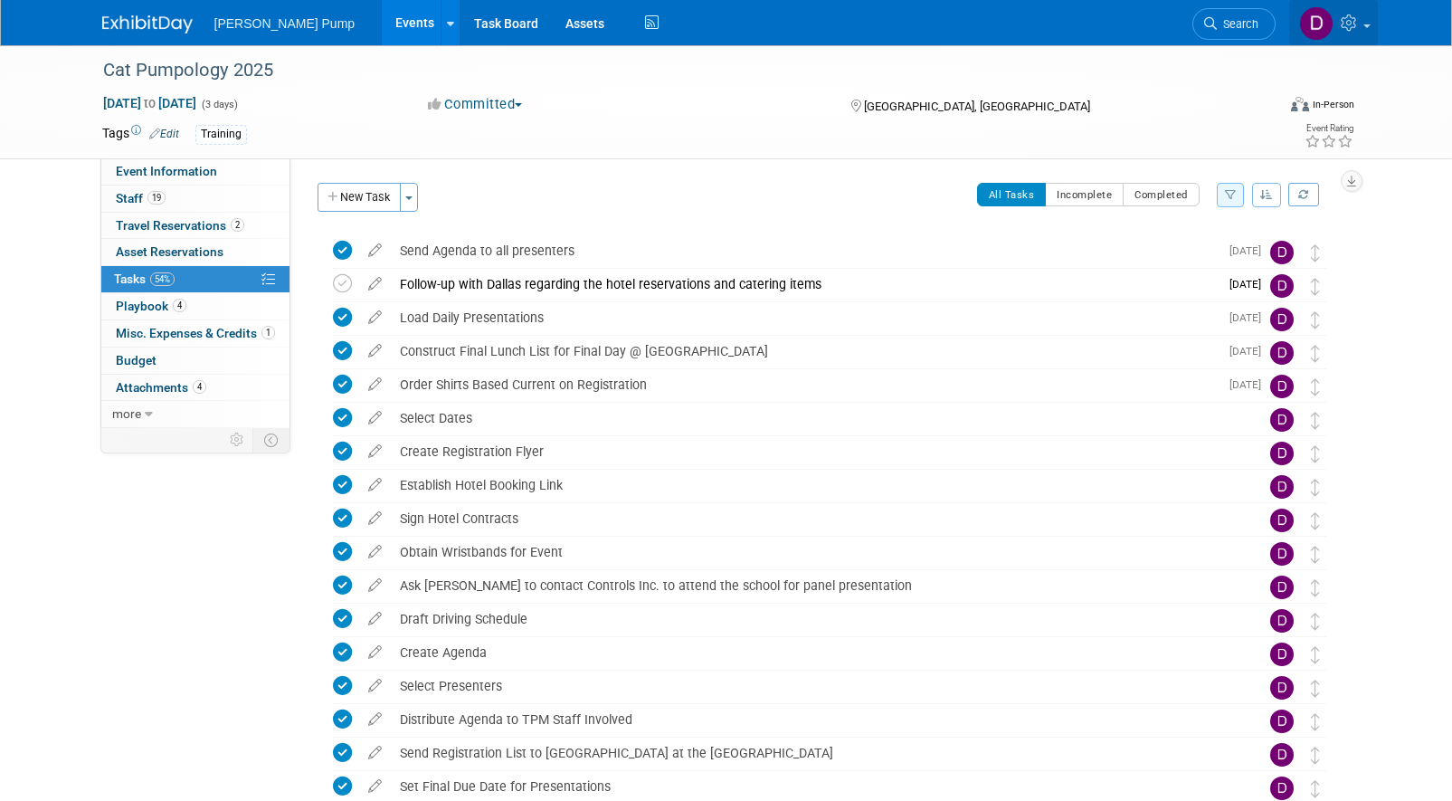
click at [1370, 27] on span at bounding box center [1366, 26] width 7 height 4
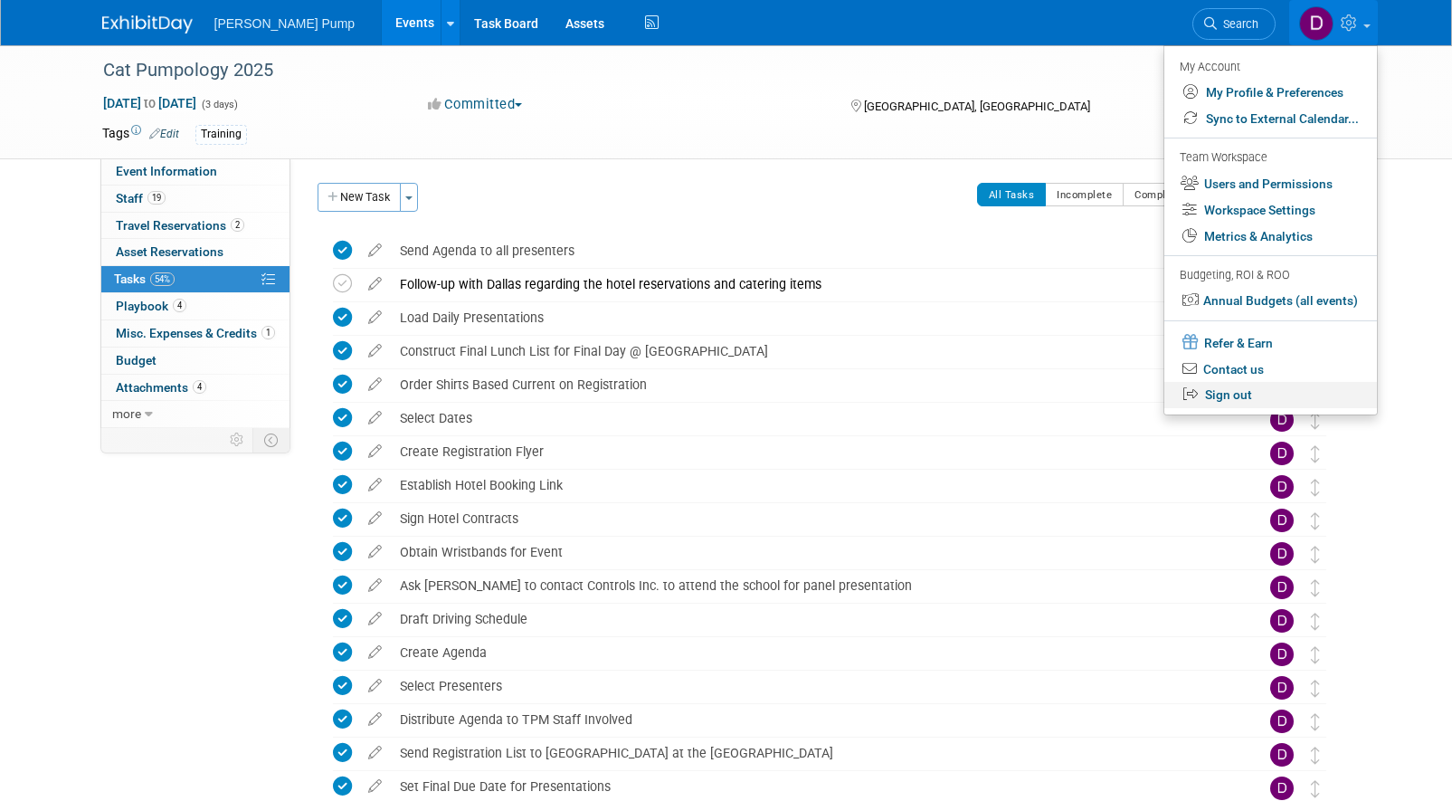
click at [1248, 390] on link "Sign out" at bounding box center [1270, 395] width 213 height 26
